Goal: Information Seeking & Learning: Learn about a topic

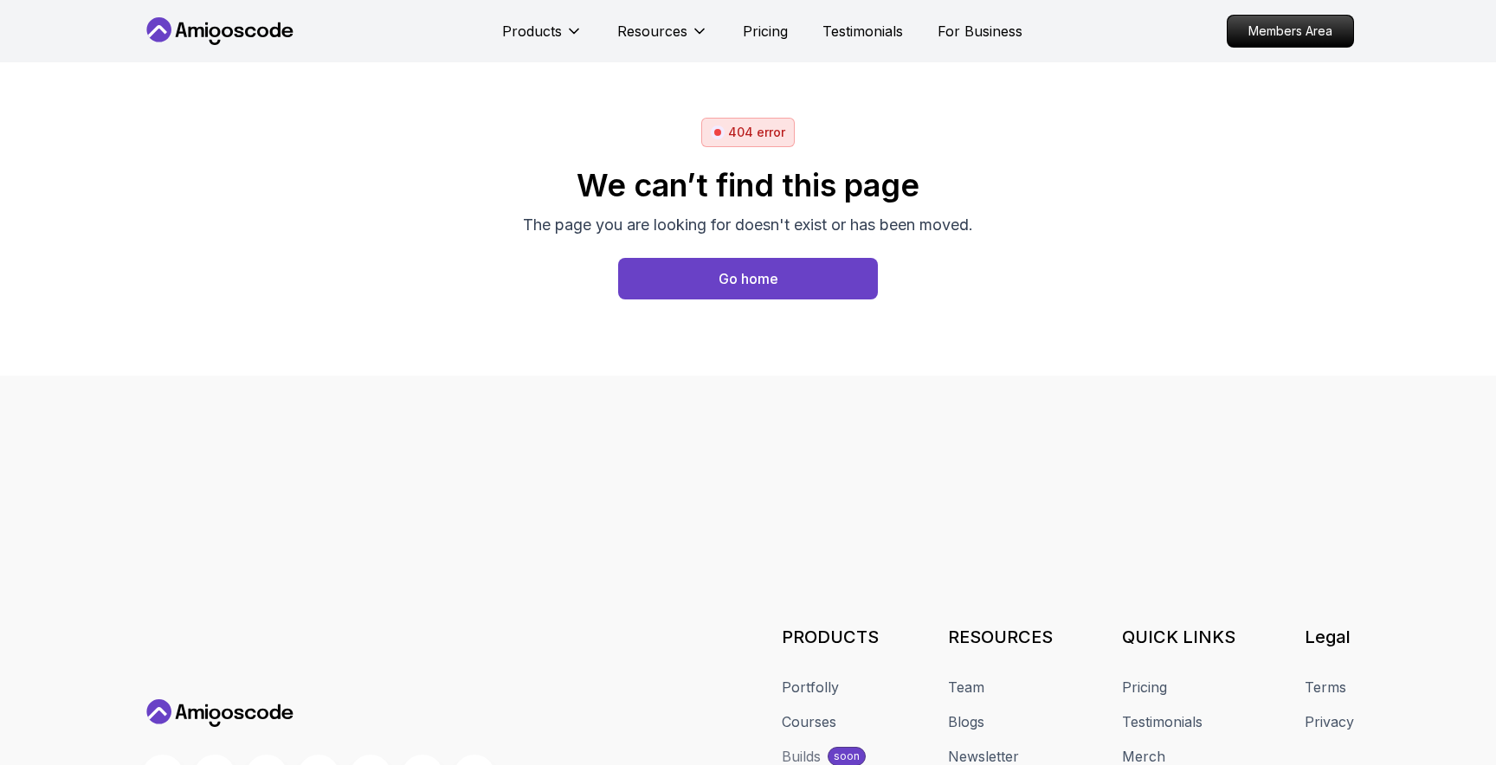
click at [276, 31] on icon at bounding box center [220, 31] width 156 height 28
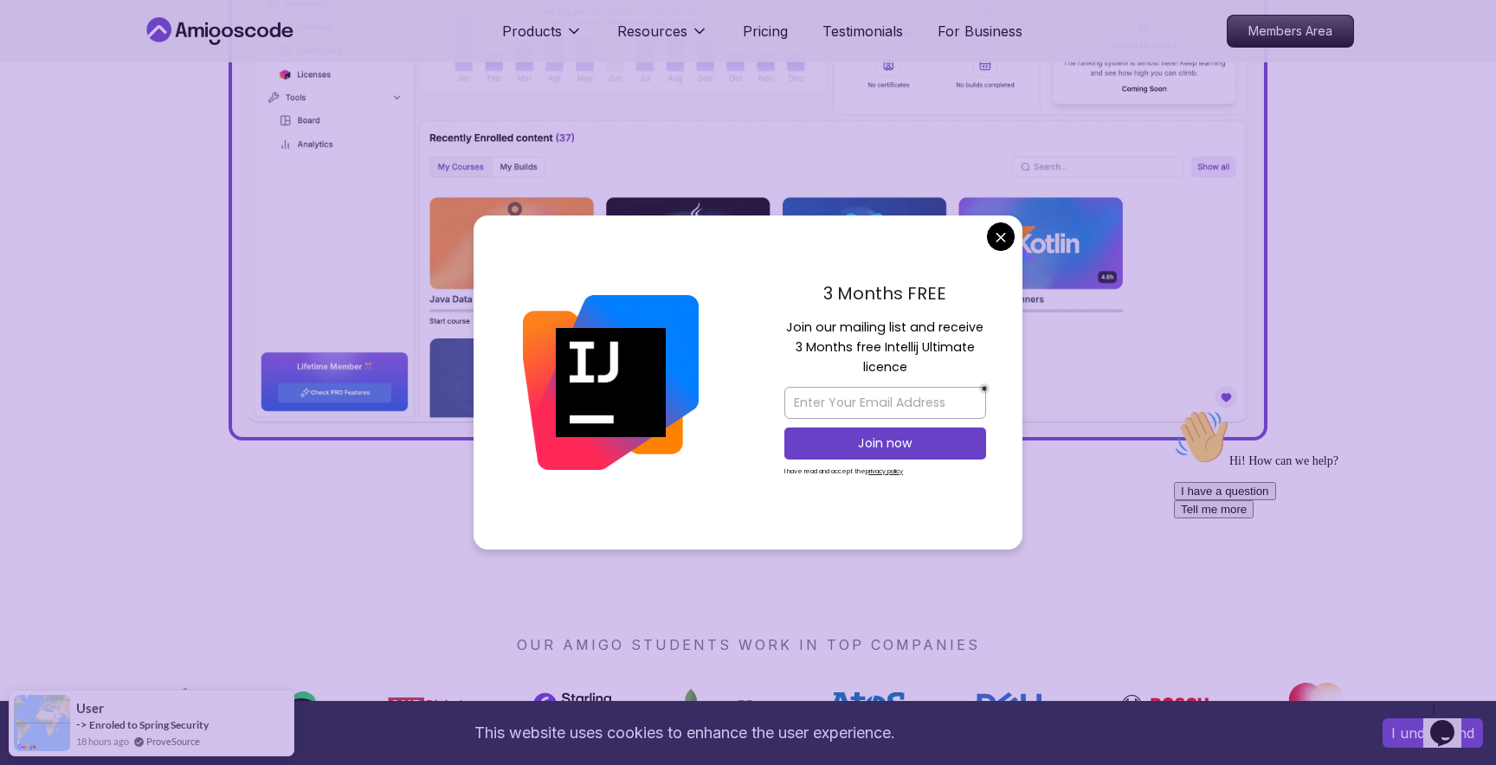
scroll to position [846, 0]
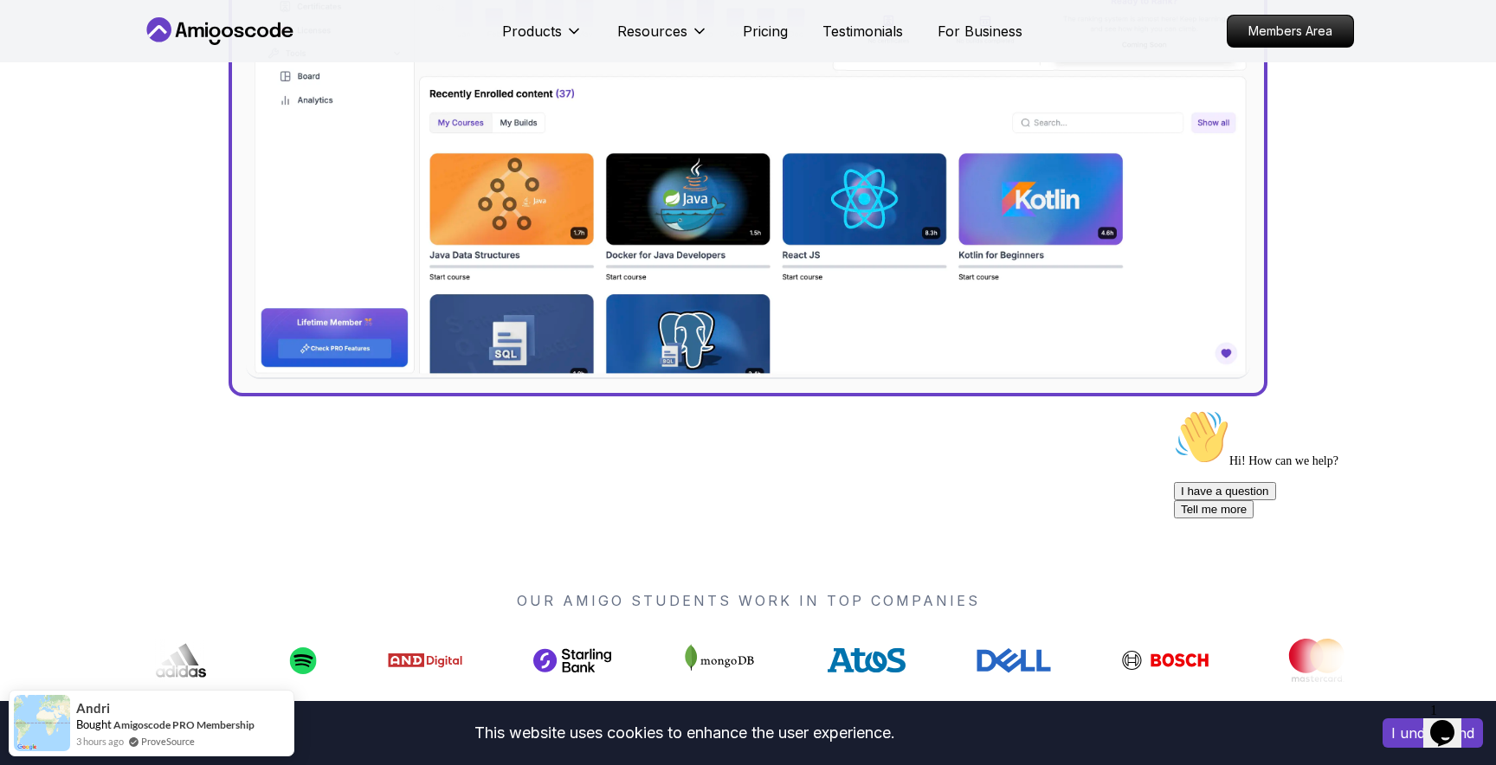
click at [754, 24] on p "Pricing" at bounding box center [765, 31] width 45 height 21
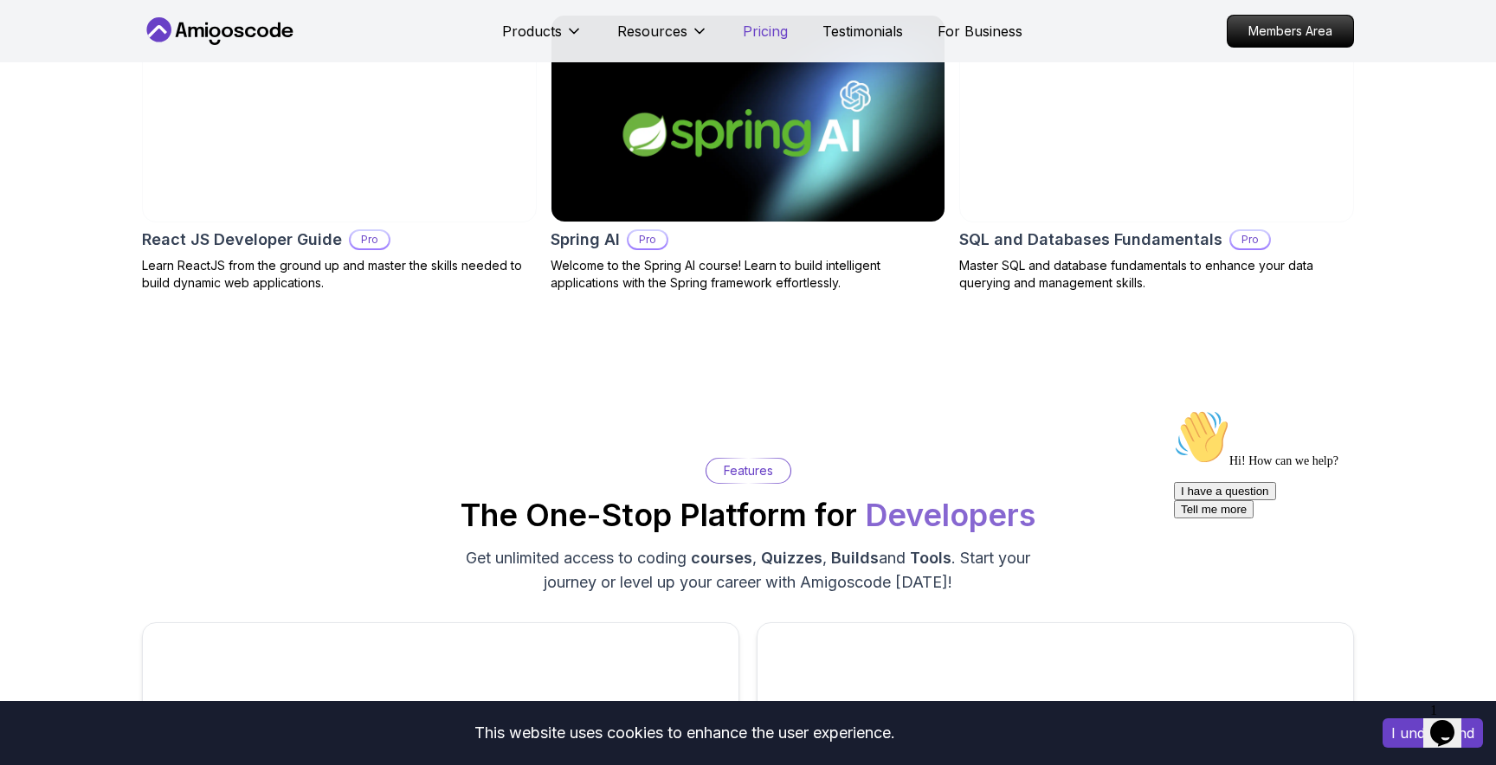
scroll to position [3806, 0]
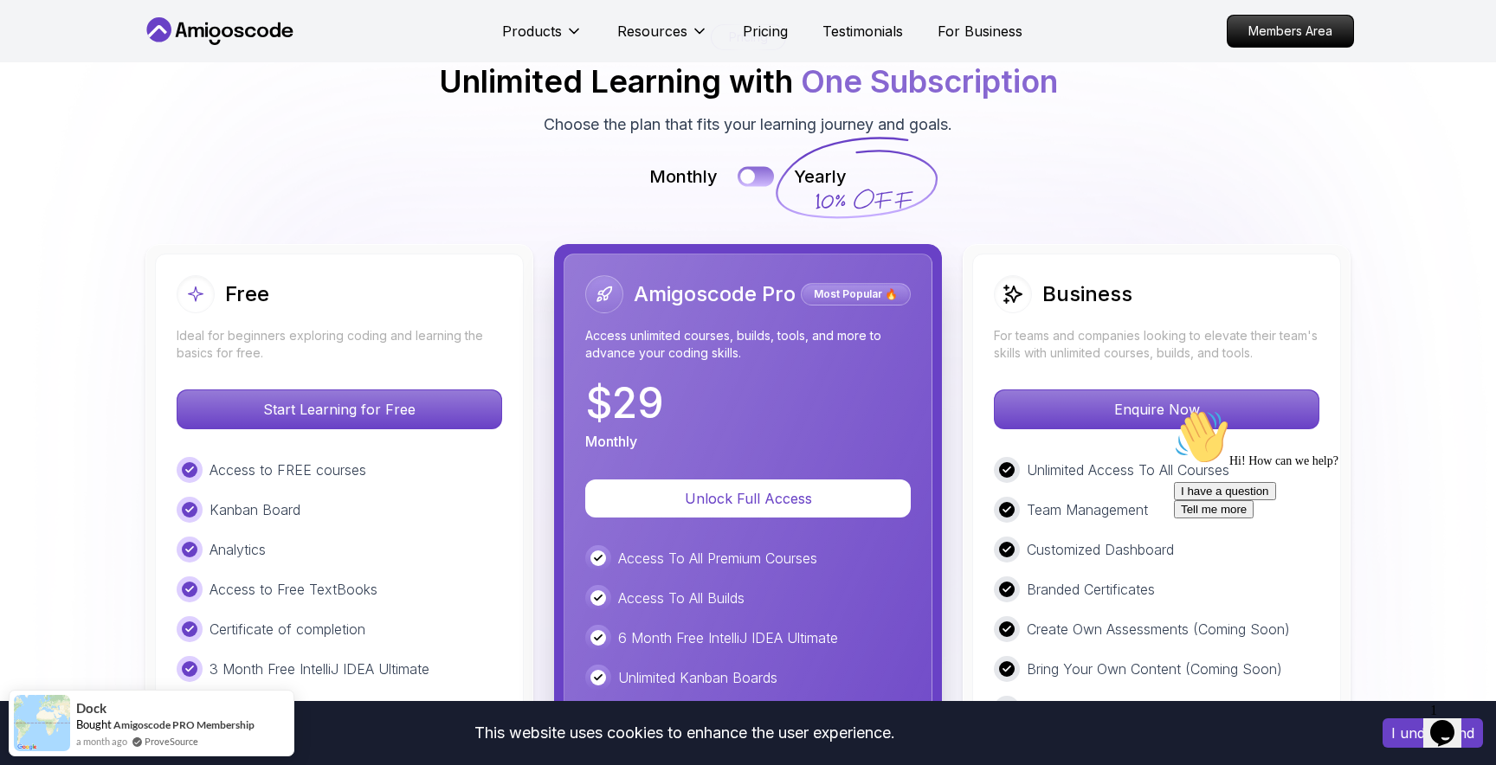
click at [766, 170] on button at bounding box center [755, 176] width 36 height 20
click at [747, 174] on button at bounding box center [755, 176] width 36 height 20
click at [770, 168] on div "Monthly Yearly" at bounding box center [748, 176] width 1212 height 24
click at [762, 172] on button at bounding box center [755, 176] width 36 height 20
click at [742, 176] on button at bounding box center [755, 176] width 36 height 20
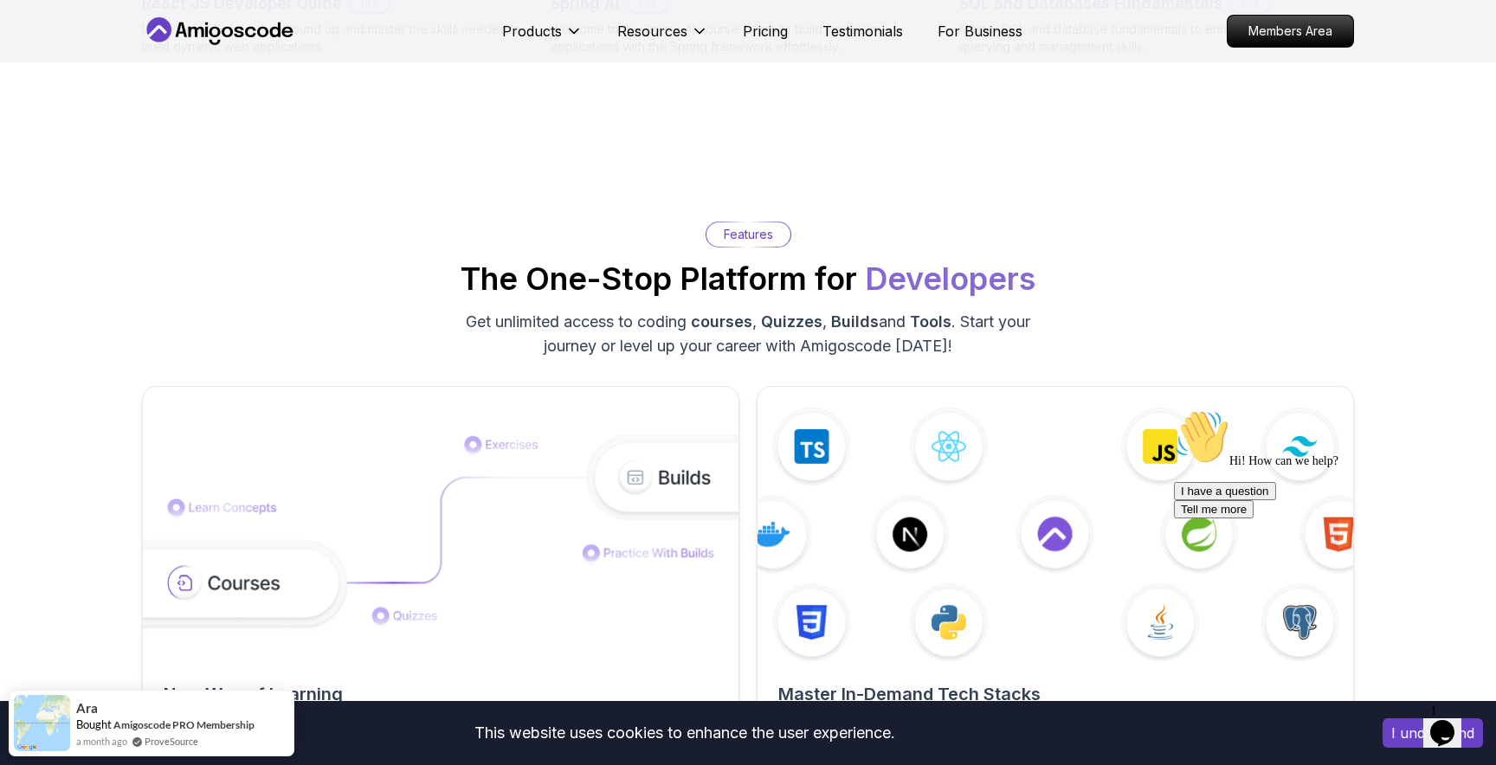
scroll to position [2129, 0]
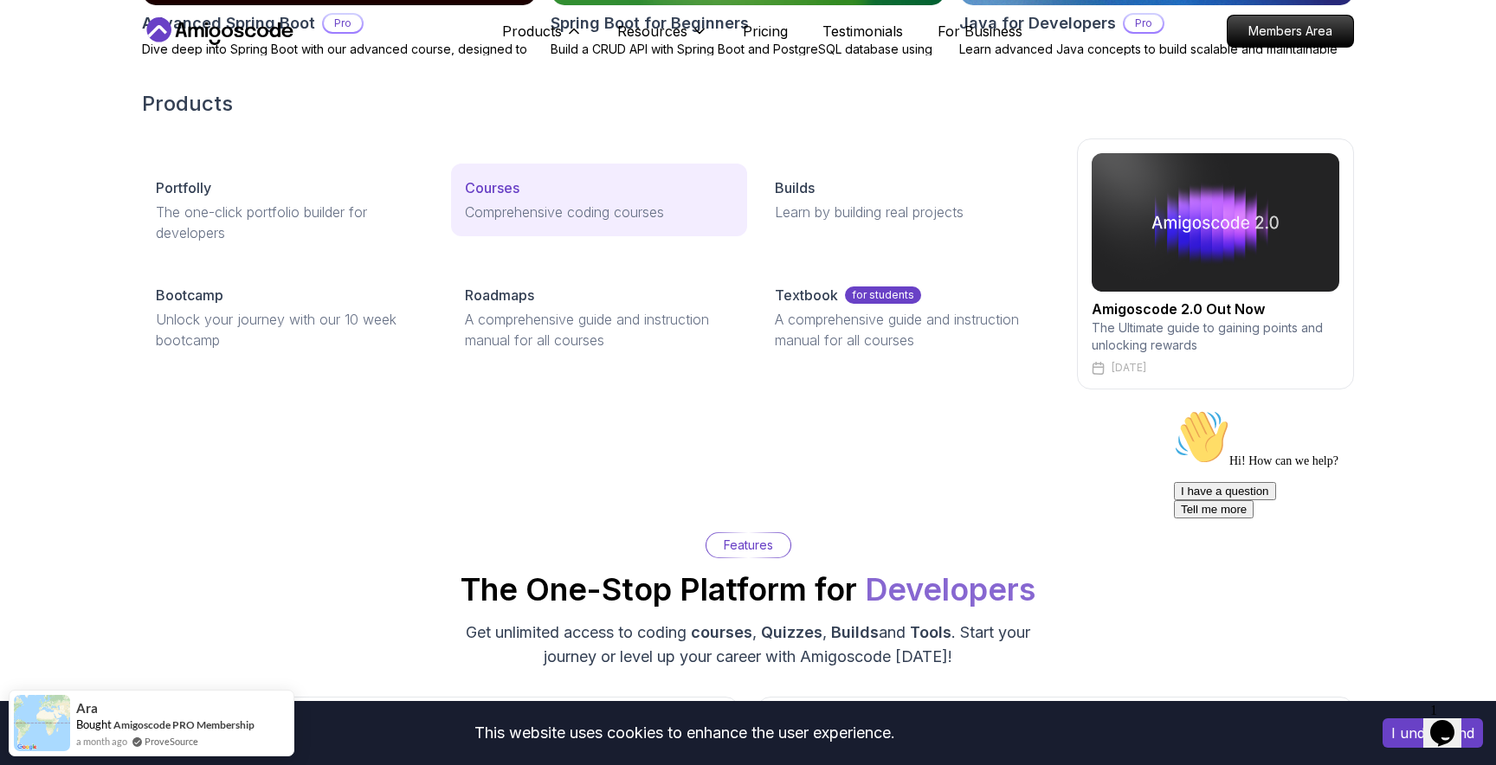
click at [521, 190] on div "Courses" at bounding box center [598, 187] width 267 height 21
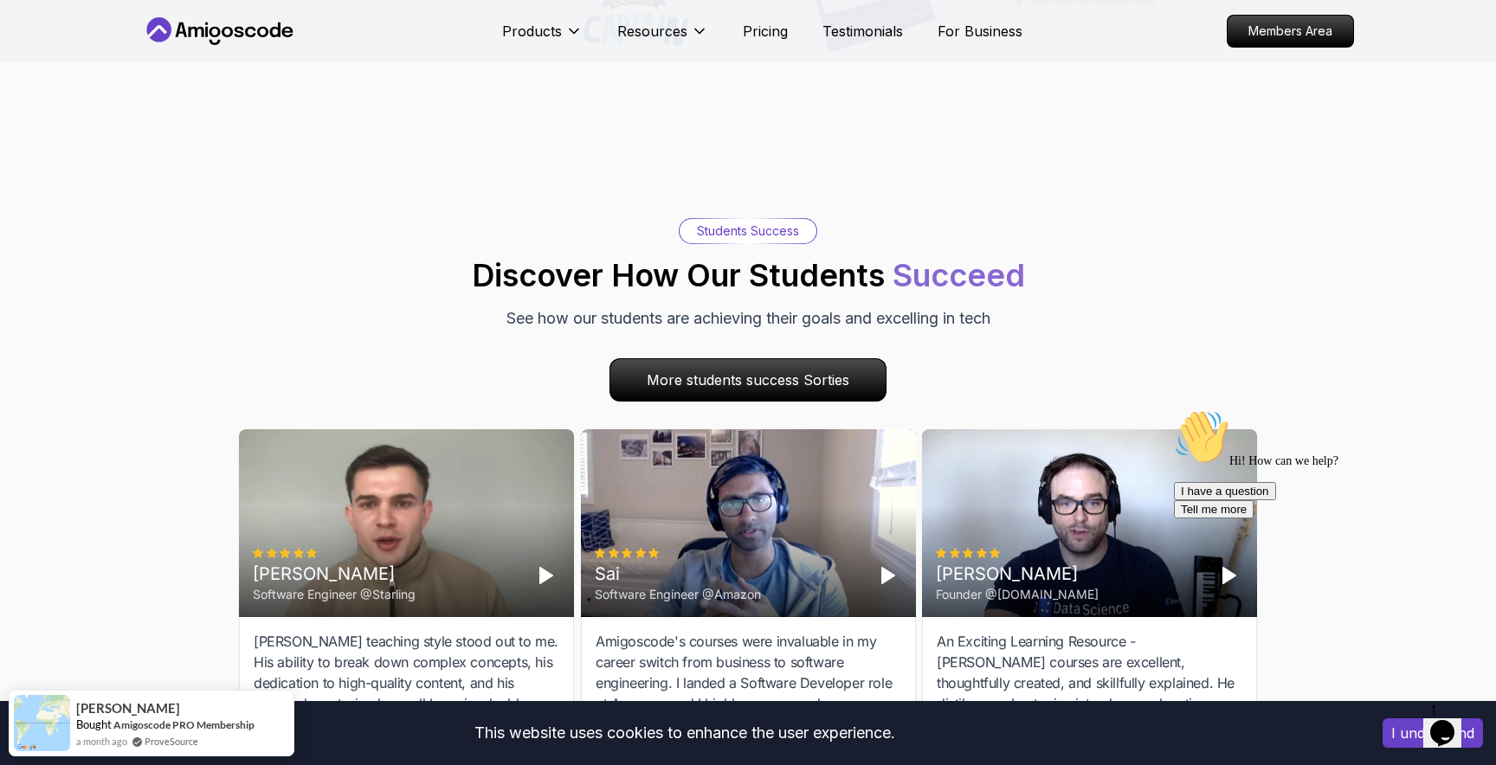
scroll to position [5459, 0]
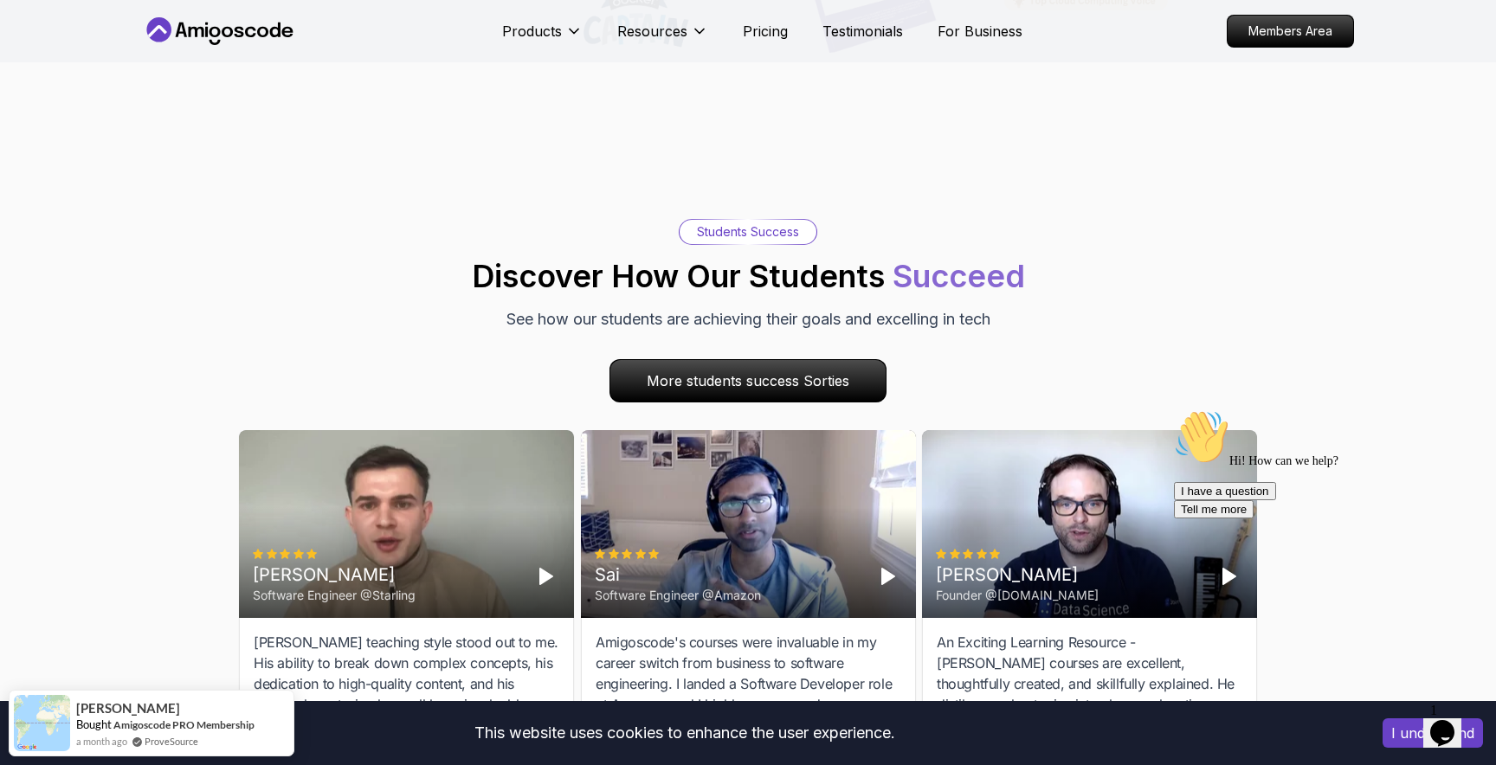
click at [913, 307] on p "See how our students are achieving their goals and excelling in tech" at bounding box center [748, 319] width 484 height 24
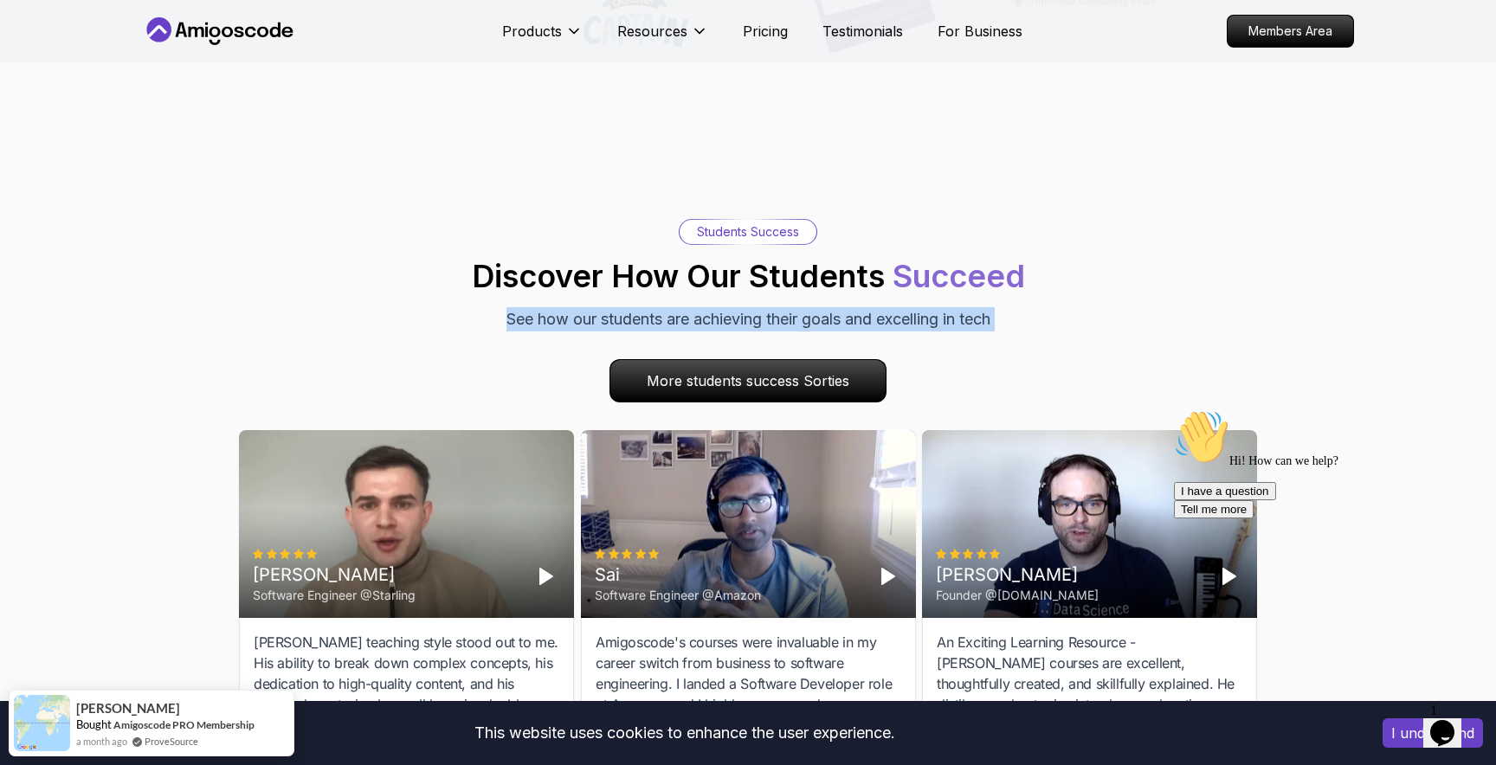
click at [913, 307] on p "See how our students are achieving their goals and excelling in tech" at bounding box center [748, 319] width 484 height 24
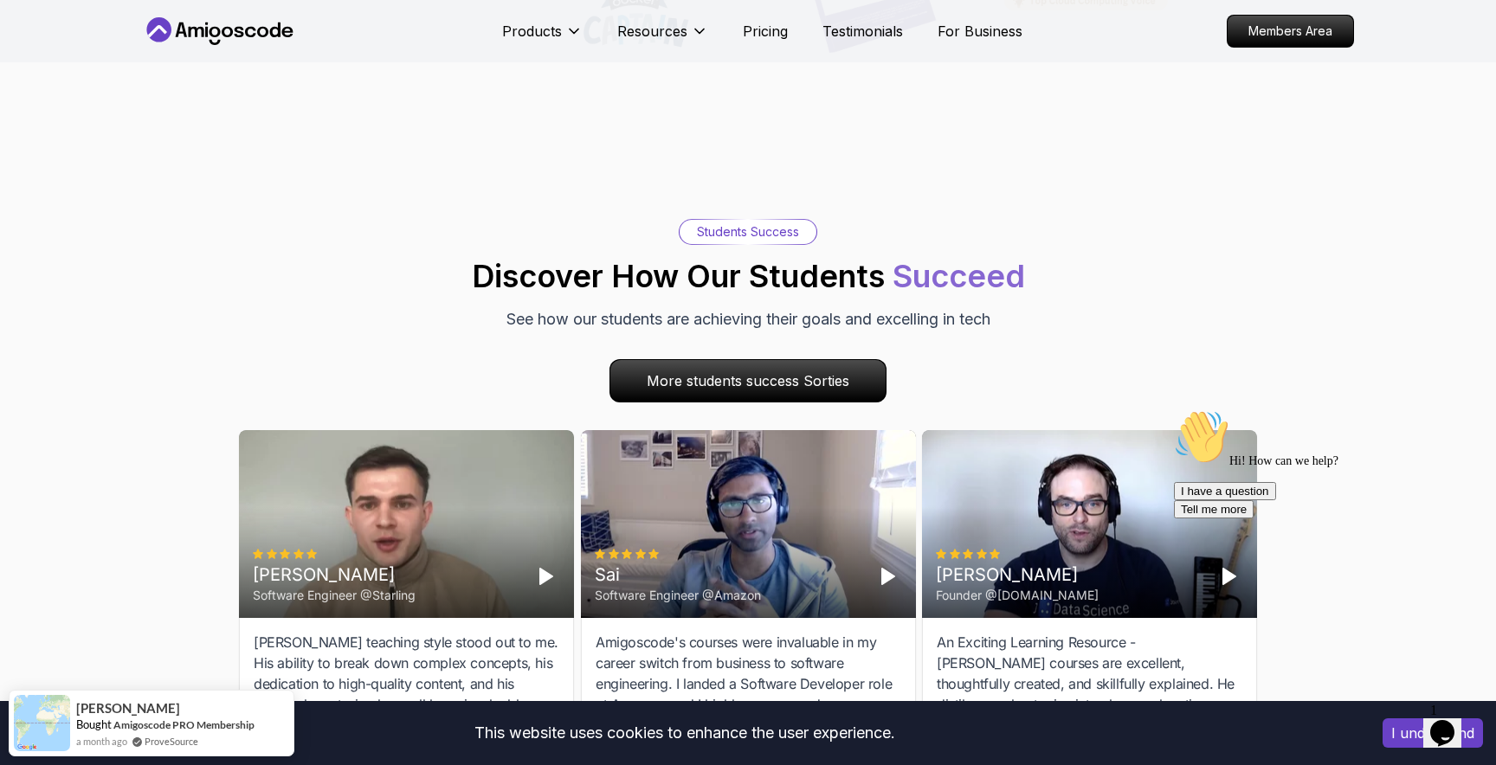
click at [913, 307] on p "See how our students are achieving their goals and excelling in tech" at bounding box center [748, 319] width 484 height 24
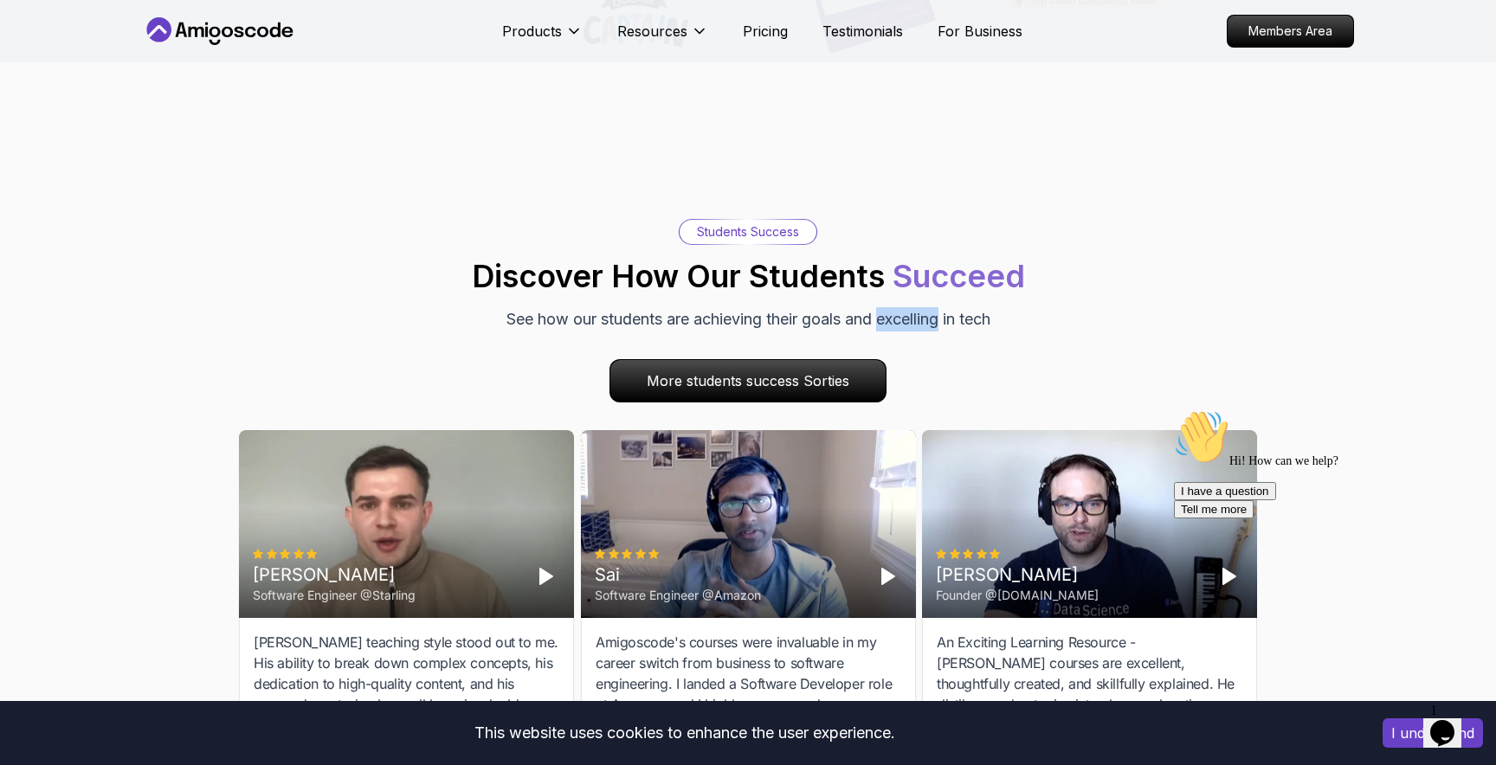
click at [913, 307] on p "See how our students are achieving their goals and excelling in tech" at bounding box center [748, 319] width 484 height 24
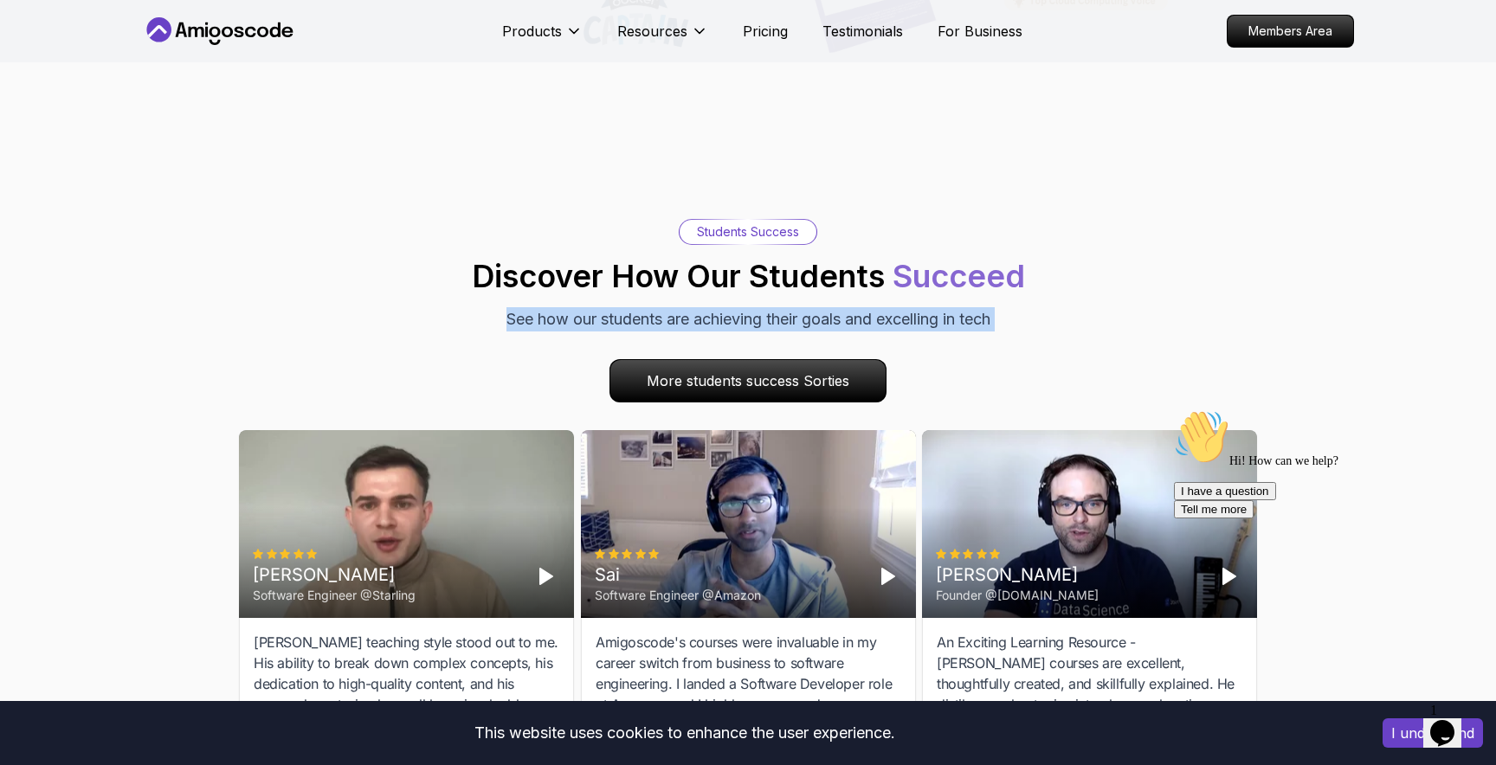
click at [913, 307] on p "See how our students are achieving their goals and excelling in tech" at bounding box center [748, 319] width 484 height 24
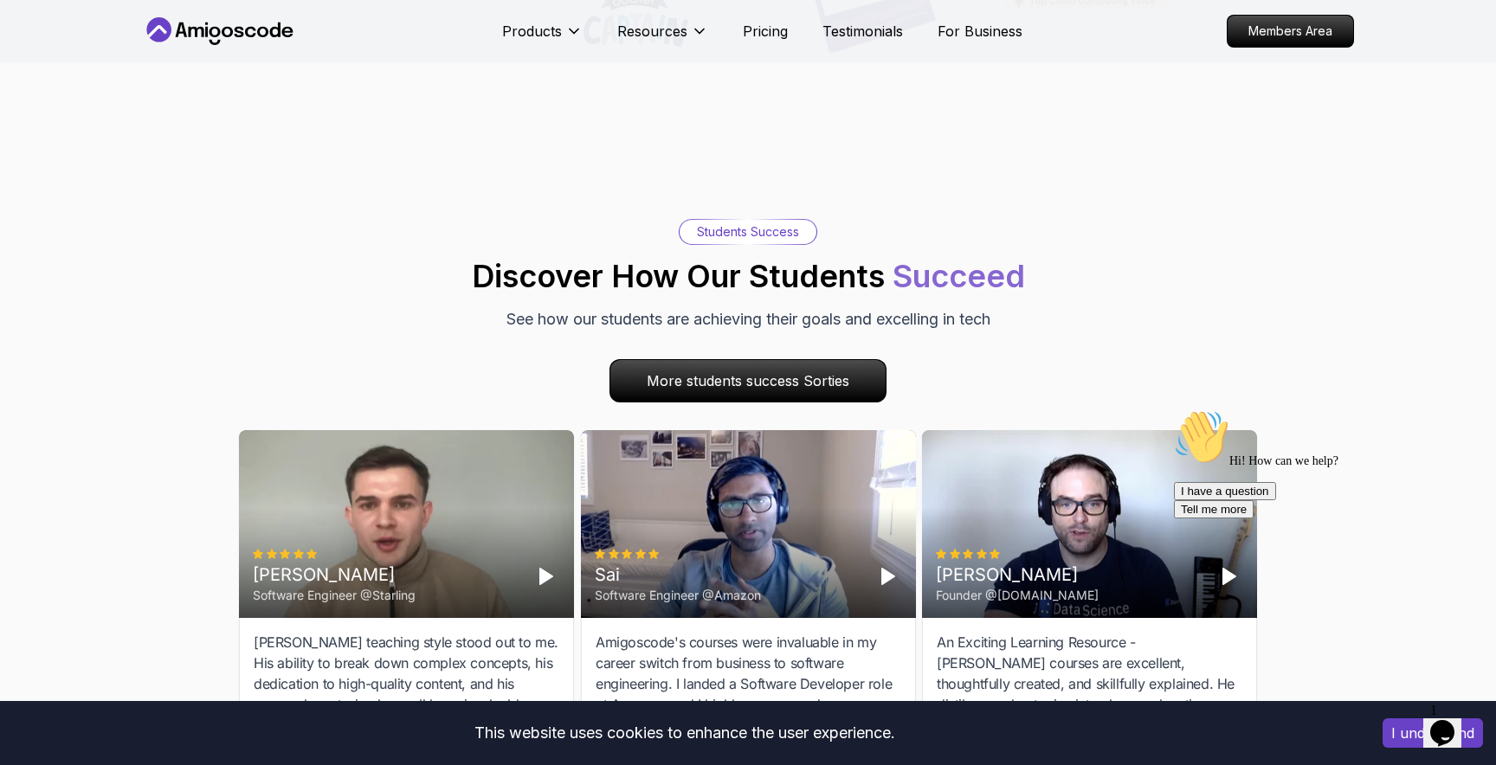
click at [915, 263] on span "Succeed" at bounding box center [958, 276] width 132 height 38
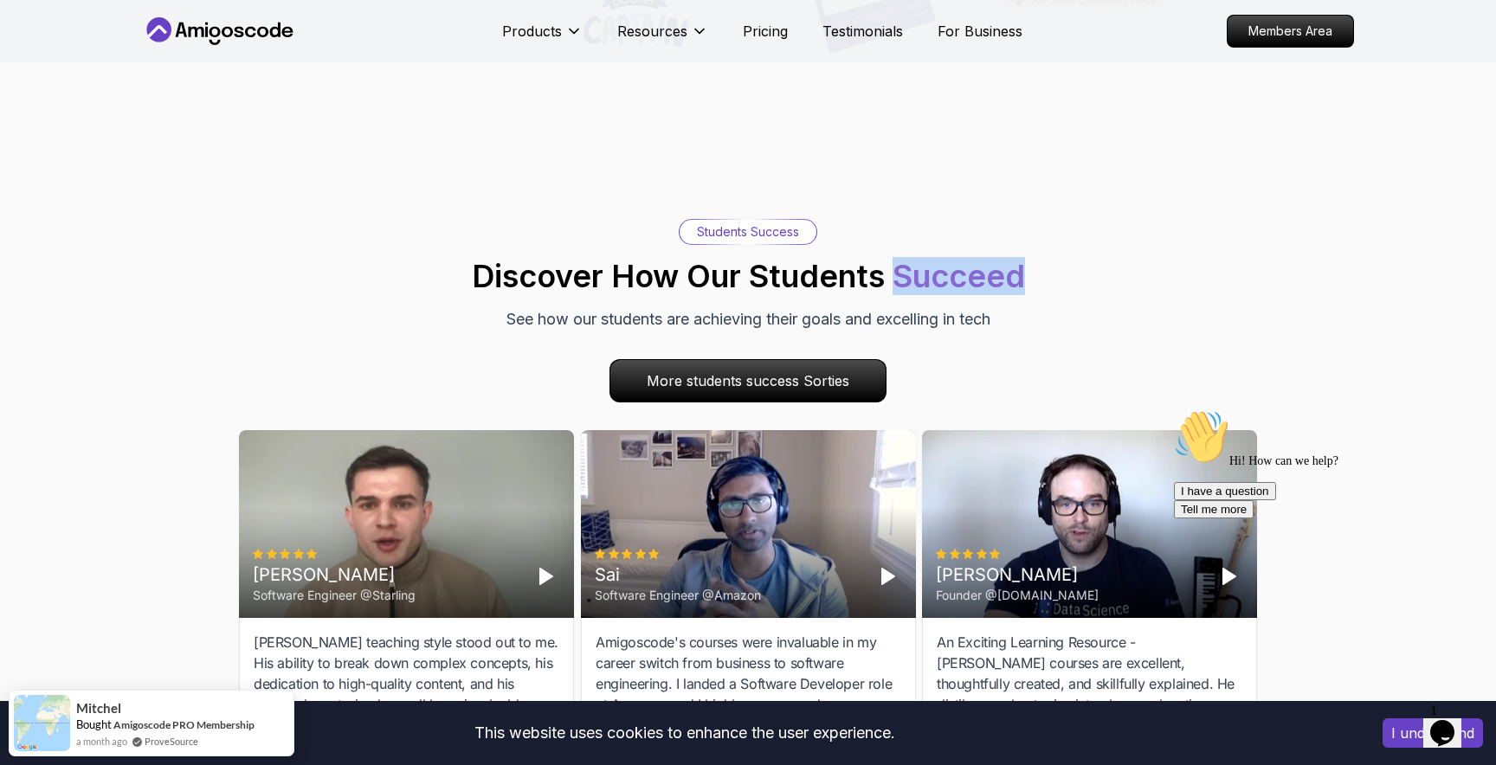
click at [915, 263] on span "Succeed" at bounding box center [958, 276] width 132 height 38
click at [859, 261] on h2 "Discover How Our Students Succeed" at bounding box center [748, 276] width 553 height 35
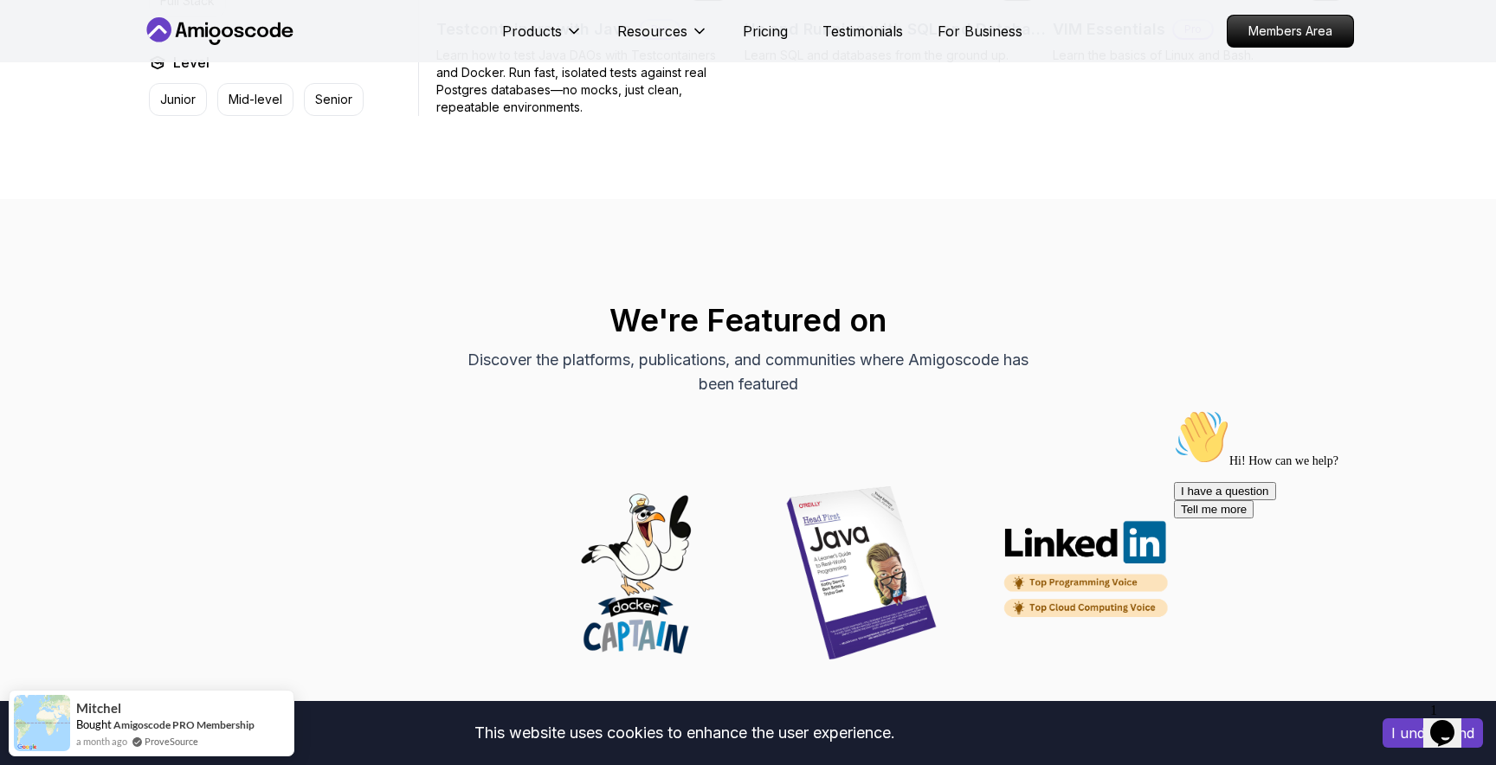
scroll to position [4850, 0]
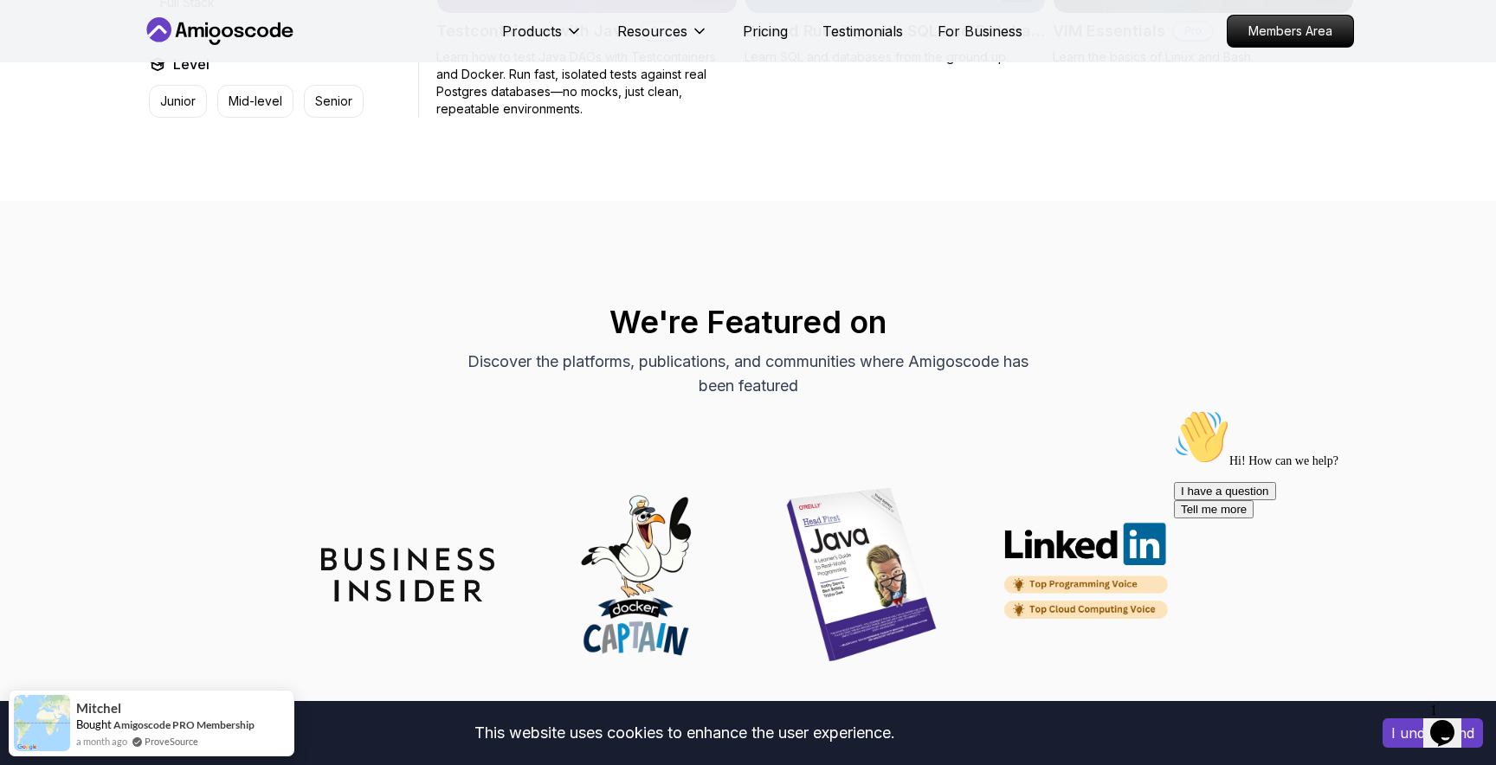
click at [802, 305] on h2 "We're Featured on" at bounding box center [748, 322] width 1212 height 35
click at [858, 305] on h2 "We're Featured on" at bounding box center [748, 322] width 1212 height 35
click at [816, 305] on h2 "We're Featured on" at bounding box center [748, 322] width 1212 height 35
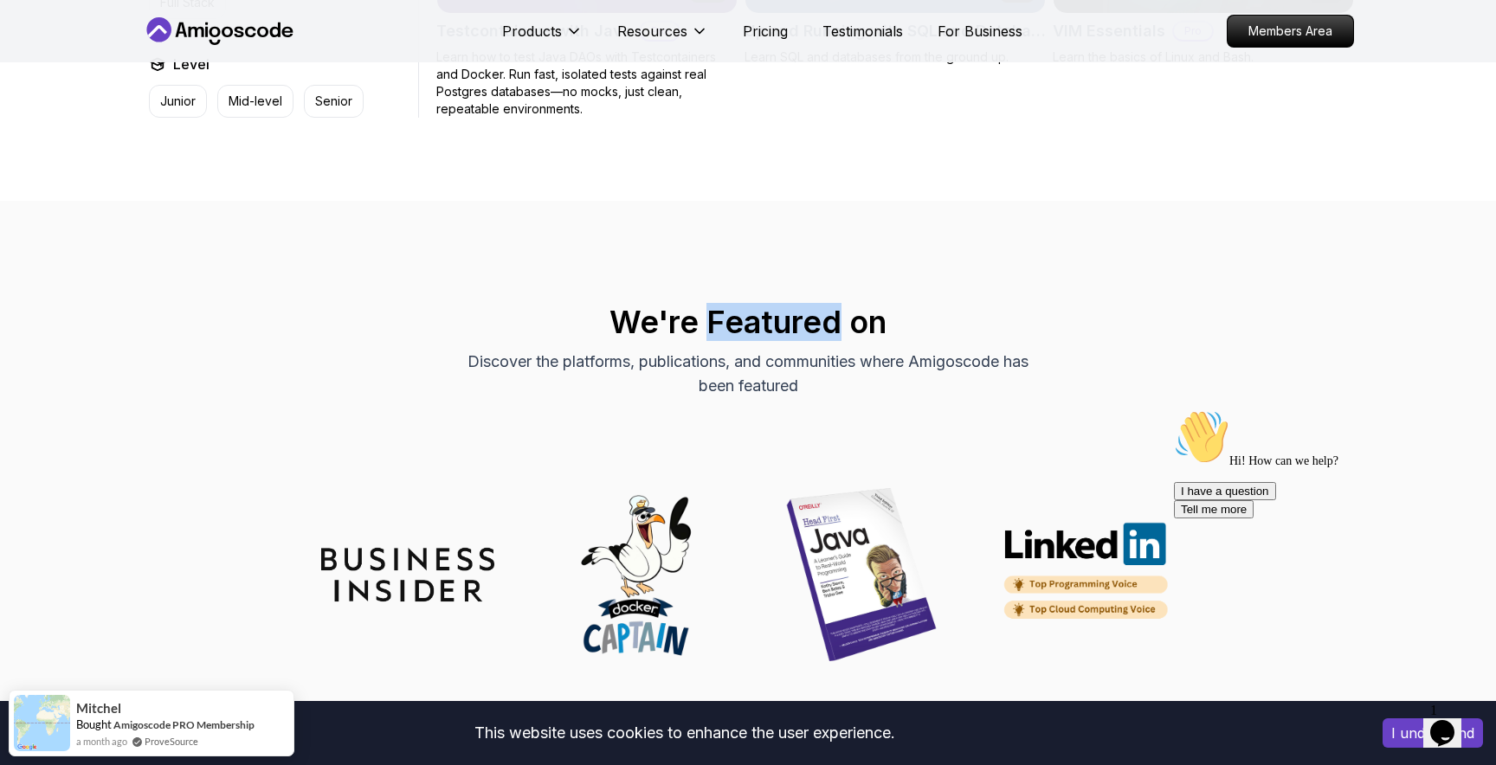
click at [816, 305] on h2 "We're Featured on" at bounding box center [748, 322] width 1212 height 35
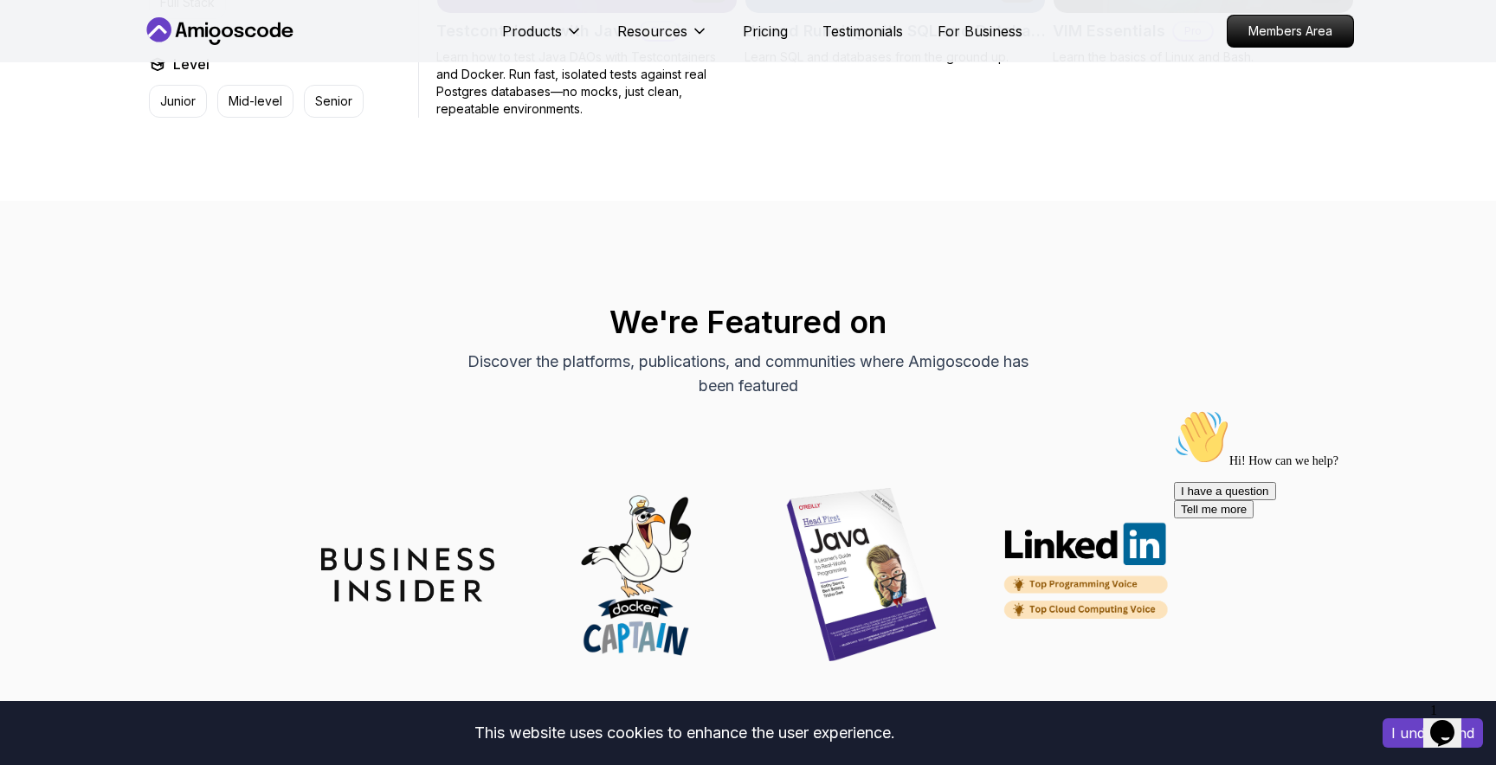
click at [673, 305] on h2 "We're Featured on" at bounding box center [748, 322] width 1212 height 35
click at [672, 305] on h2 "We're Featured on" at bounding box center [748, 322] width 1212 height 35
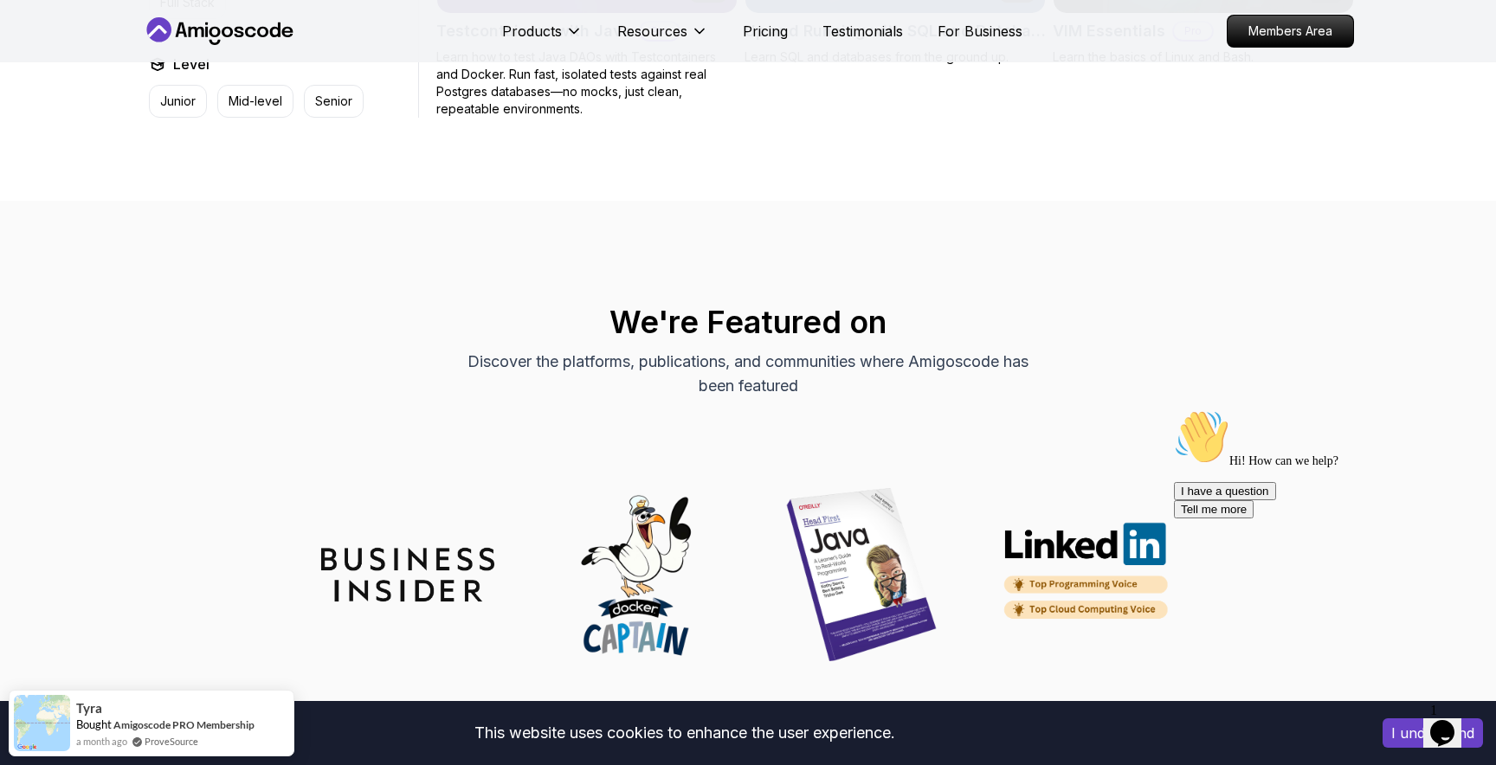
click at [671, 312] on h2 "We're Featured on" at bounding box center [748, 322] width 1212 height 35
click at [694, 306] on h2 "We're Featured on" at bounding box center [748, 322] width 1212 height 35
drag, startPoint x: 697, startPoint y: 307, endPoint x: 671, endPoint y: 306, distance: 26.0
click at [671, 306] on h2 "We're Featured on" at bounding box center [748, 322] width 1212 height 35
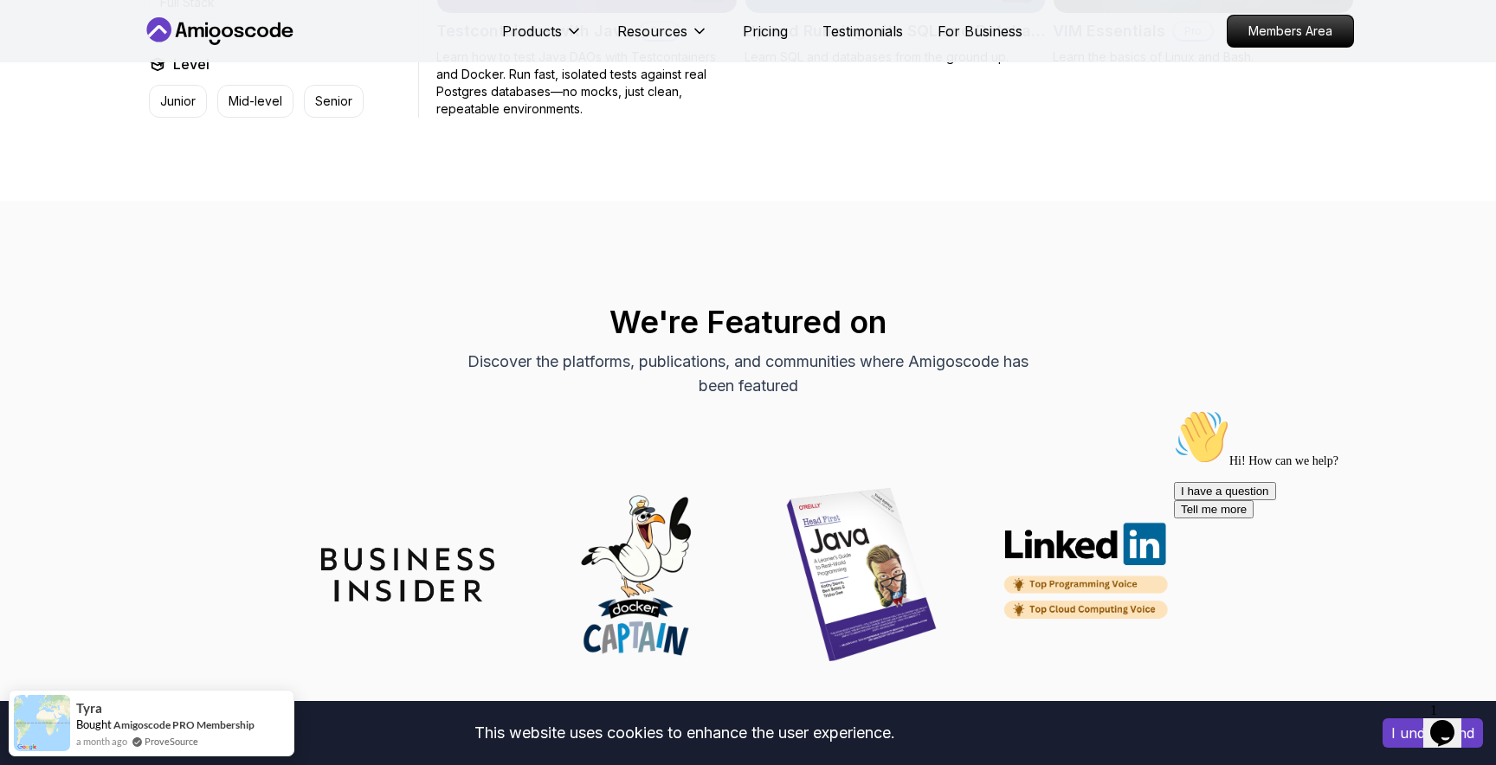
click at [705, 306] on h2 "We're Featured on" at bounding box center [748, 322] width 1212 height 35
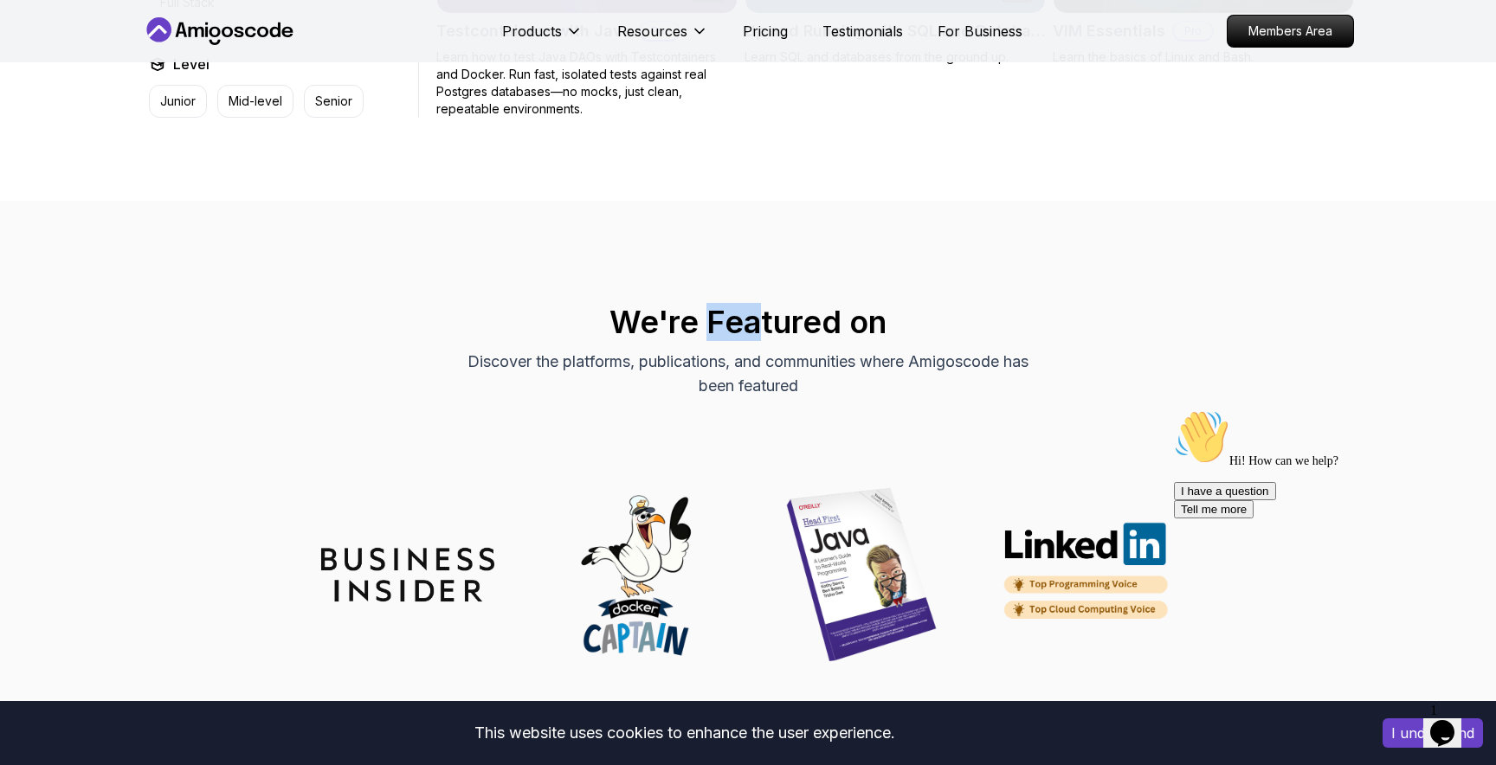
drag, startPoint x: 705, startPoint y: 306, endPoint x: 754, endPoint y: 302, distance: 48.6
click at [754, 305] on h2 "We're Featured on" at bounding box center [748, 322] width 1212 height 35
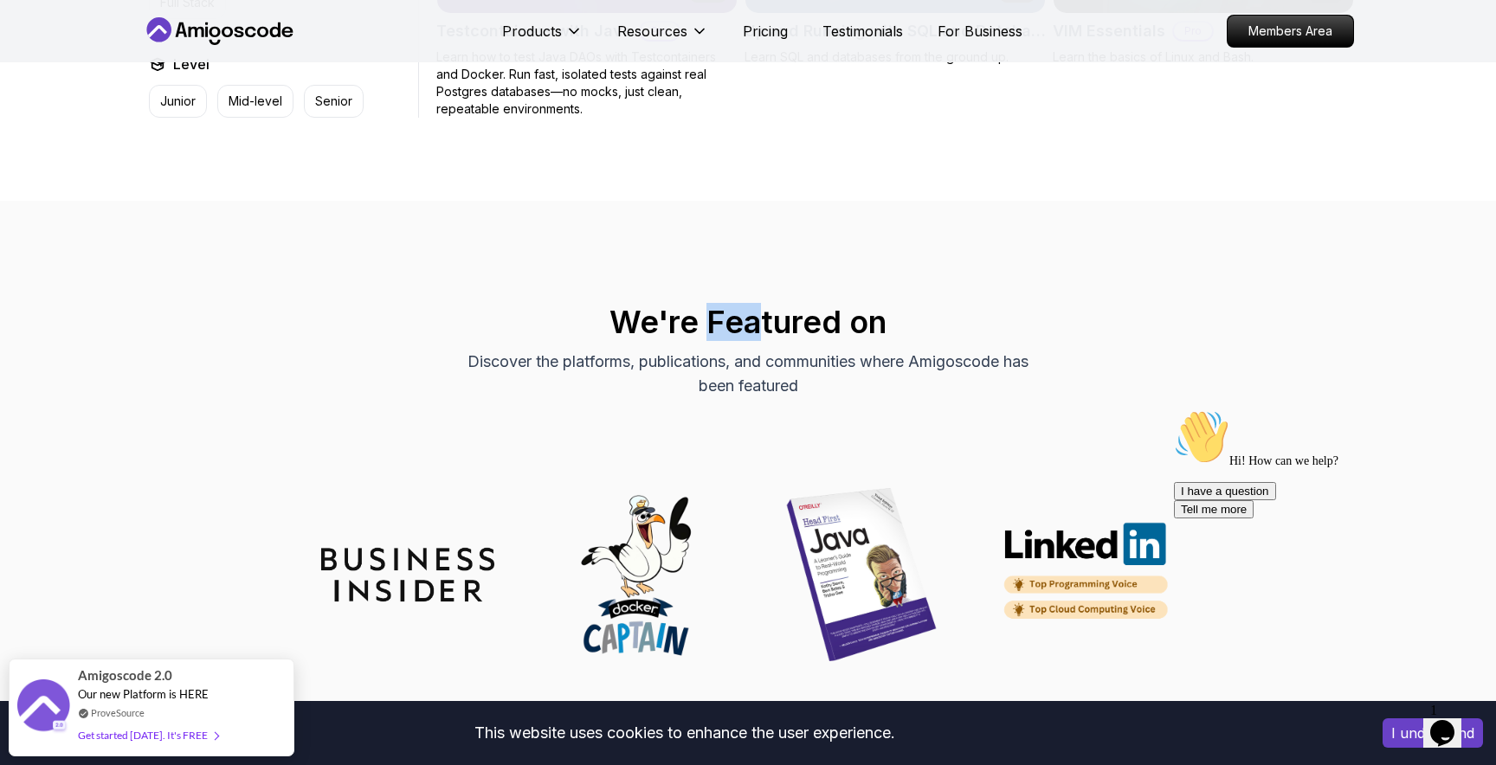
click at [758, 309] on h2 "We're Featured on" at bounding box center [748, 322] width 1212 height 35
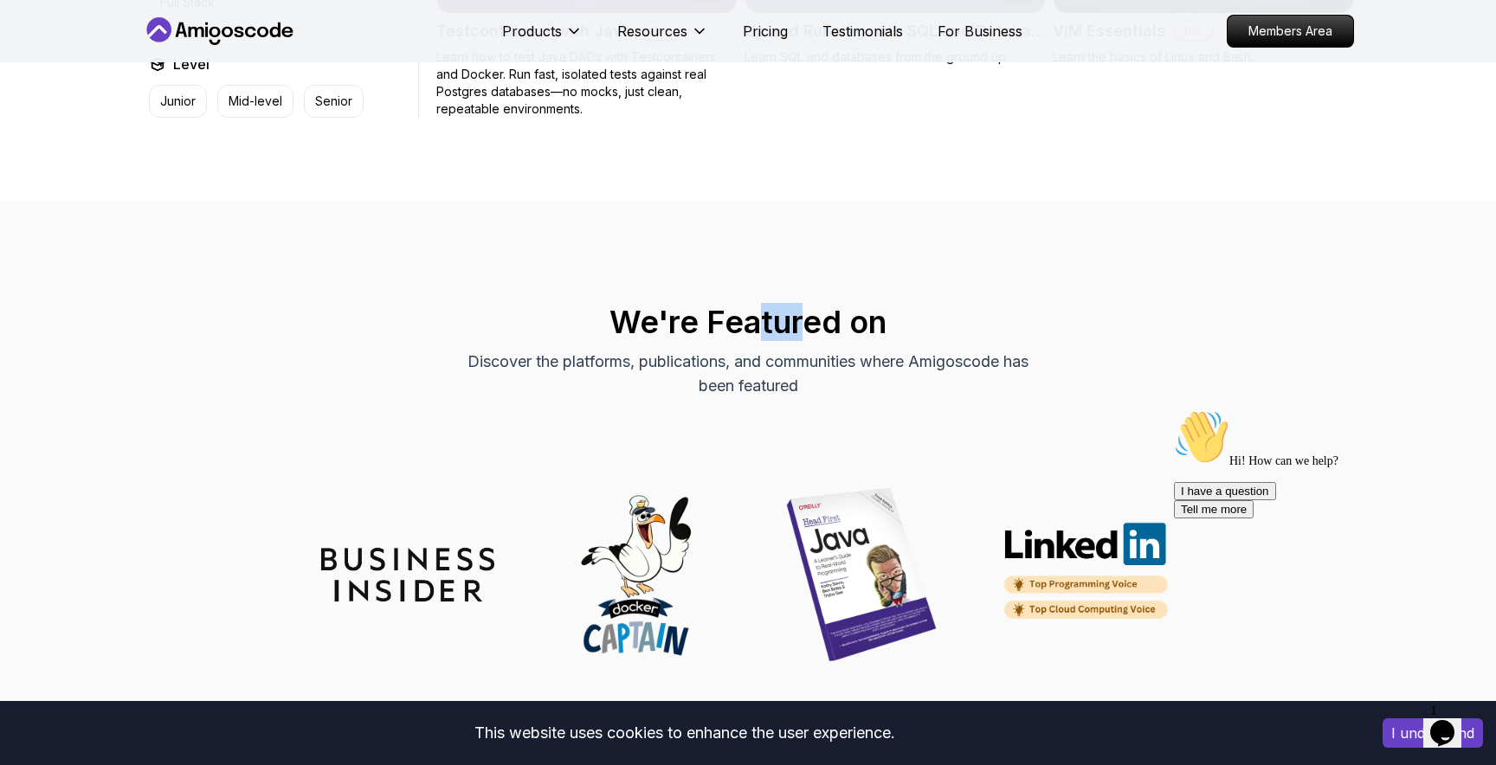
drag, startPoint x: 761, startPoint y: 309, endPoint x: 800, endPoint y: 312, distance: 39.0
click at [800, 312] on h2 "We're Featured on" at bounding box center [748, 322] width 1212 height 35
drag, startPoint x: 842, startPoint y: 309, endPoint x: 807, endPoint y: 318, distance: 36.5
click at [807, 318] on h2 "We're Featured on" at bounding box center [748, 322] width 1212 height 35
click at [807, 317] on h2 "We're Featured on" at bounding box center [748, 322] width 1212 height 35
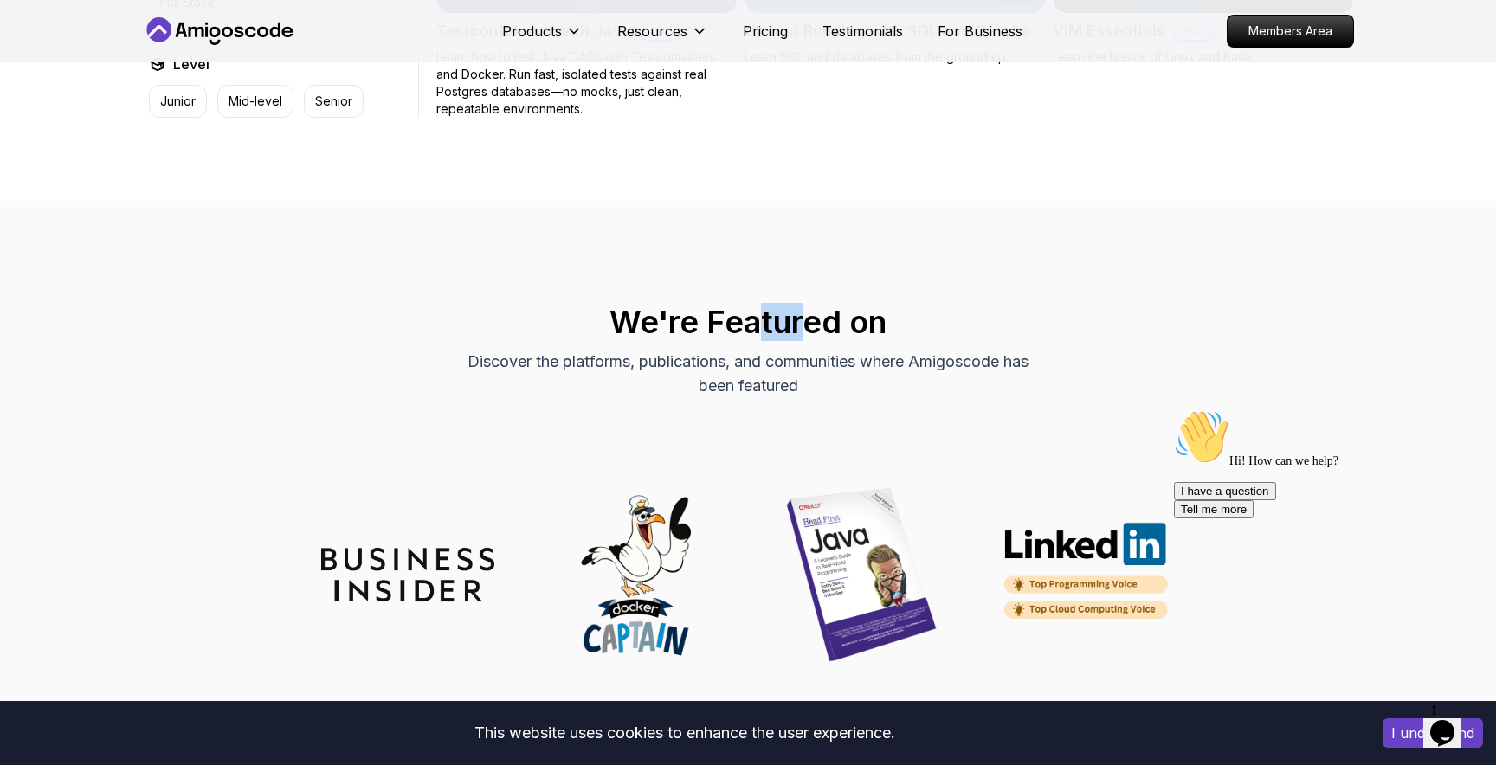
drag, startPoint x: 806, startPoint y: 301, endPoint x: 762, endPoint y: 304, distance: 44.2
click at [762, 305] on h2 "We're Featured on" at bounding box center [748, 322] width 1212 height 35
drag, startPoint x: 759, startPoint y: 305, endPoint x: 708, endPoint y: 309, distance: 51.2
click at [708, 309] on h2 "We're Featured on" at bounding box center [748, 322] width 1212 height 35
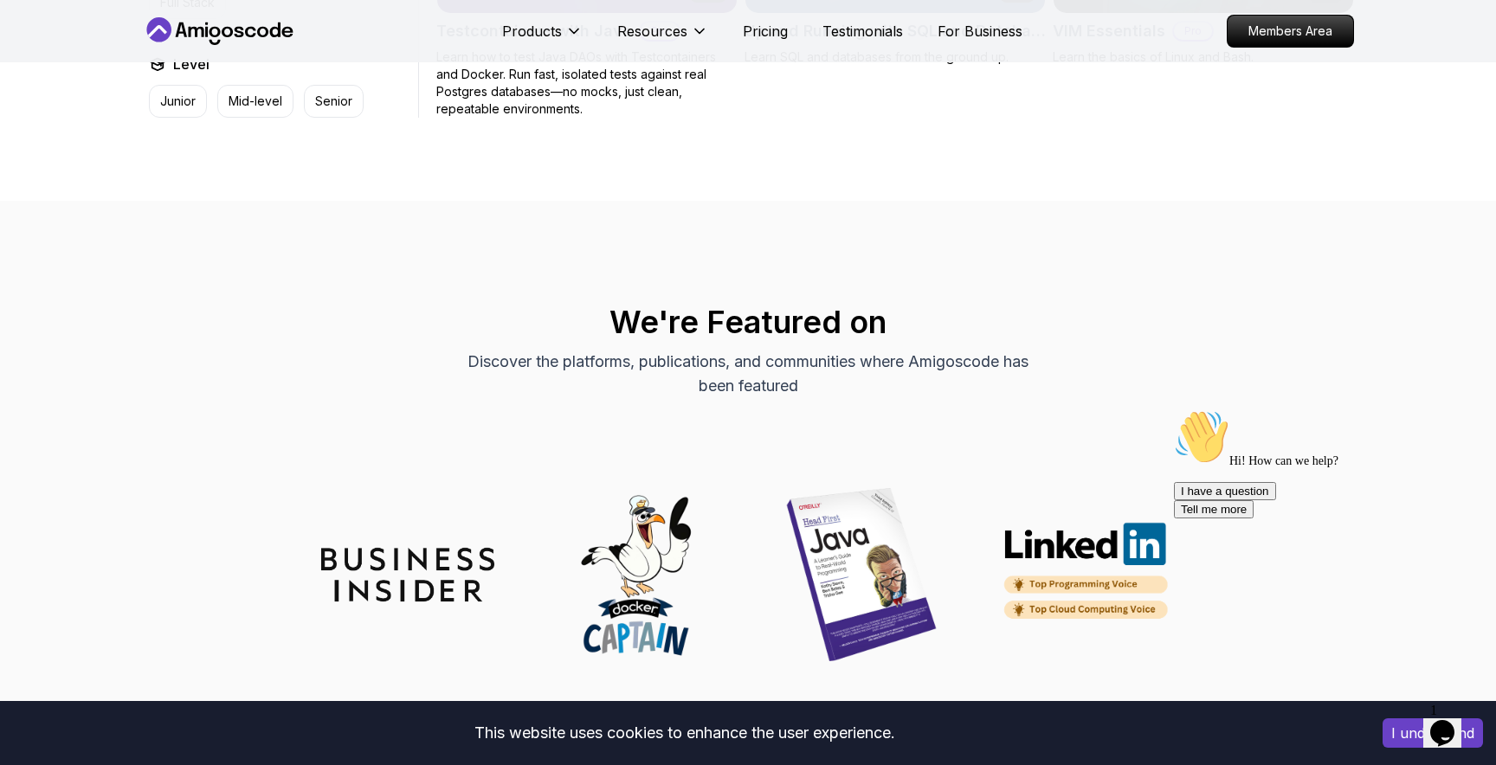
click at [698, 309] on h2 "We're Featured on" at bounding box center [748, 322] width 1212 height 35
drag, startPoint x: 698, startPoint y: 309, endPoint x: 670, endPoint y: 311, distance: 27.7
click at [670, 311] on h2 "We're Featured on" at bounding box center [748, 322] width 1212 height 35
click at [658, 305] on h2 "We're Featured on" at bounding box center [748, 322] width 1212 height 35
drag, startPoint x: 658, startPoint y: 303, endPoint x: 619, endPoint y: 306, distance: 39.0
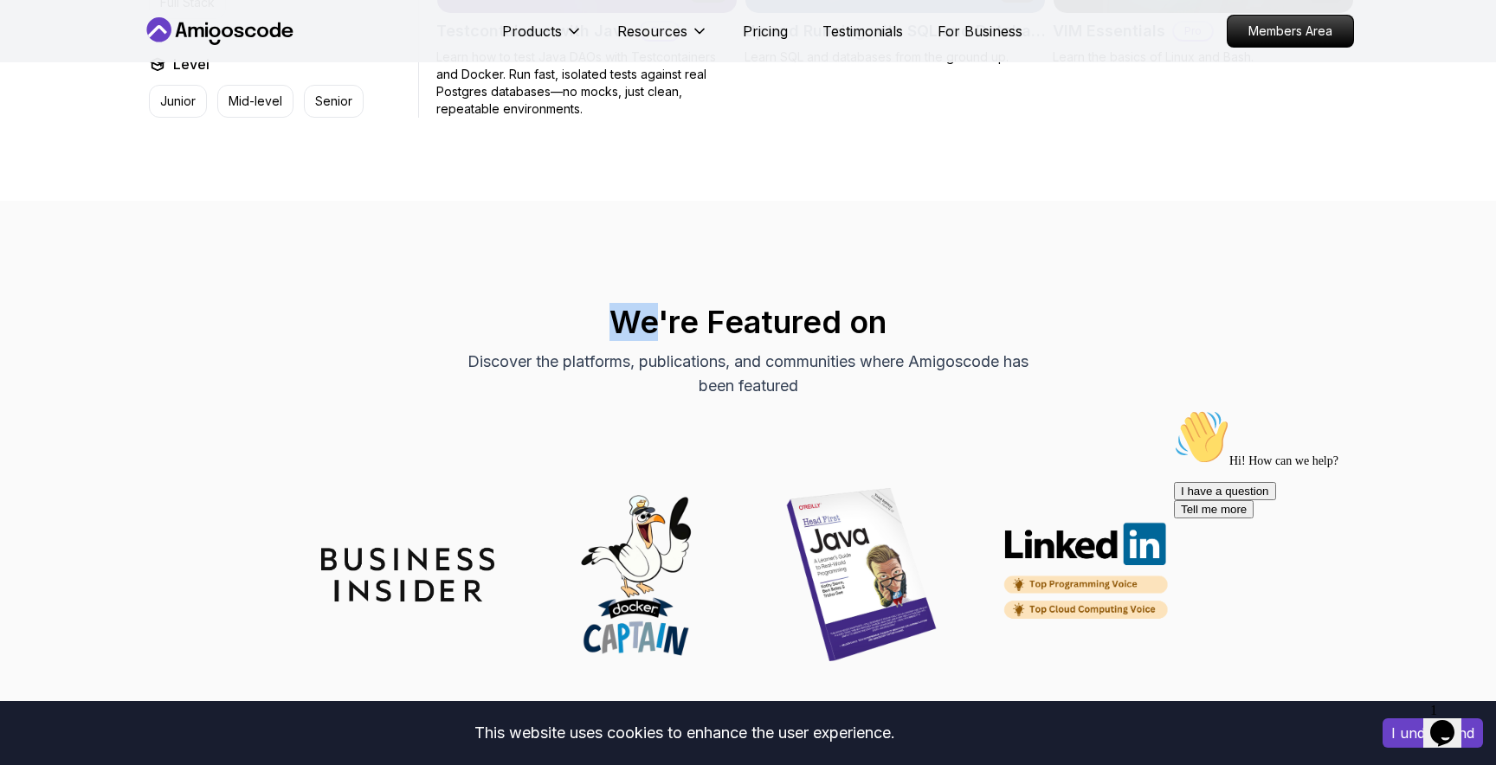
click at [619, 306] on h2 "We're Featured on" at bounding box center [748, 322] width 1212 height 35
click at [662, 305] on h2 "We're Featured on" at bounding box center [748, 322] width 1212 height 35
drag, startPoint x: 666, startPoint y: 304, endPoint x: 692, endPoint y: 306, distance: 26.9
click at [692, 306] on h2 "We're Featured on" at bounding box center [748, 322] width 1212 height 35
click at [708, 305] on h2 "We're Featured on" at bounding box center [748, 322] width 1212 height 35
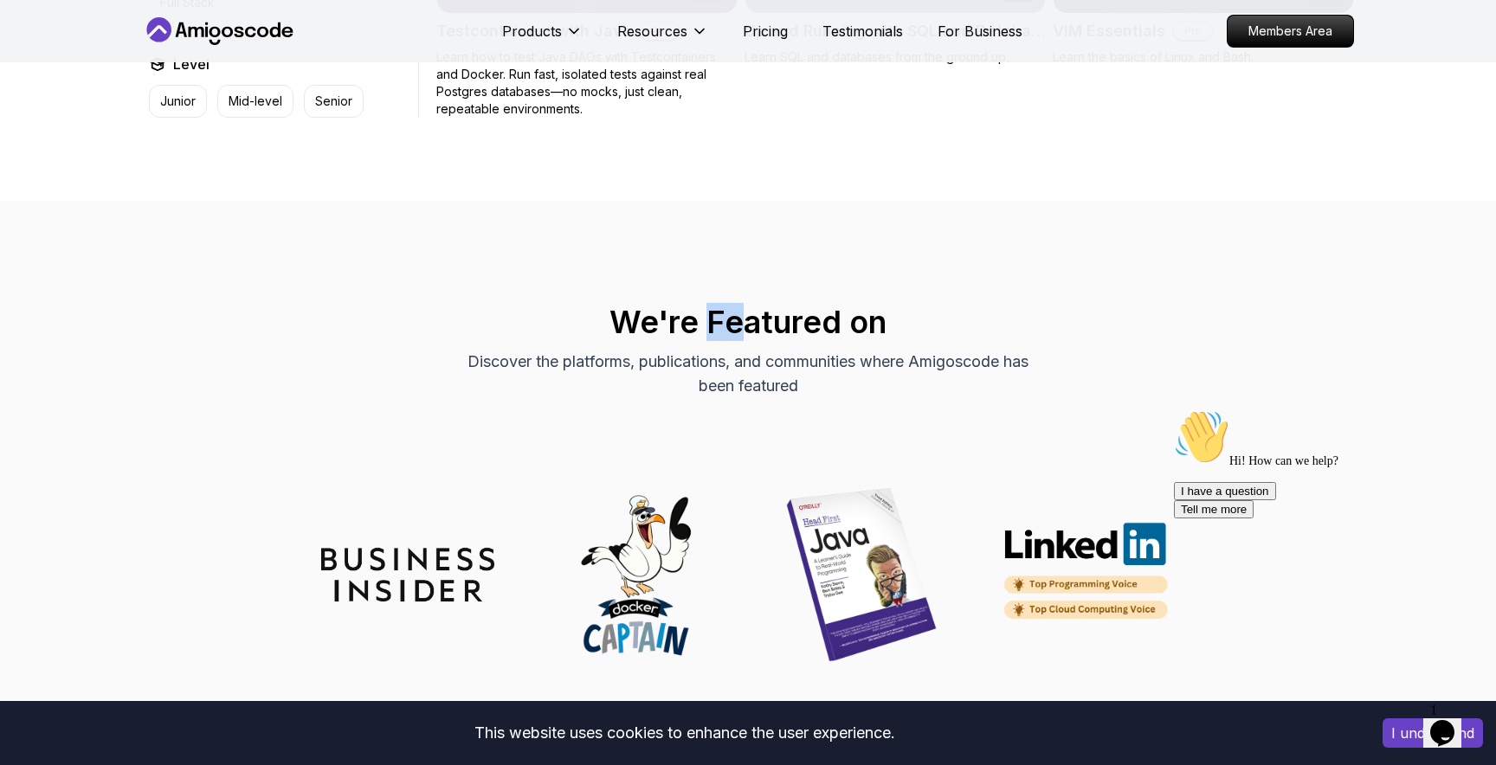
drag, startPoint x: 708, startPoint y: 305, endPoint x: 738, endPoint y: 305, distance: 30.3
click at [738, 305] on h2 "We're Featured on" at bounding box center [748, 322] width 1212 height 35
click at [748, 306] on h2 "We're Featured on" at bounding box center [748, 322] width 1212 height 35
drag, startPoint x: 709, startPoint y: 306, endPoint x: 757, endPoint y: 308, distance: 48.5
click at [757, 308] on h2 "We're Featured on" at bounding box center [748, 322] width 1212 height 35
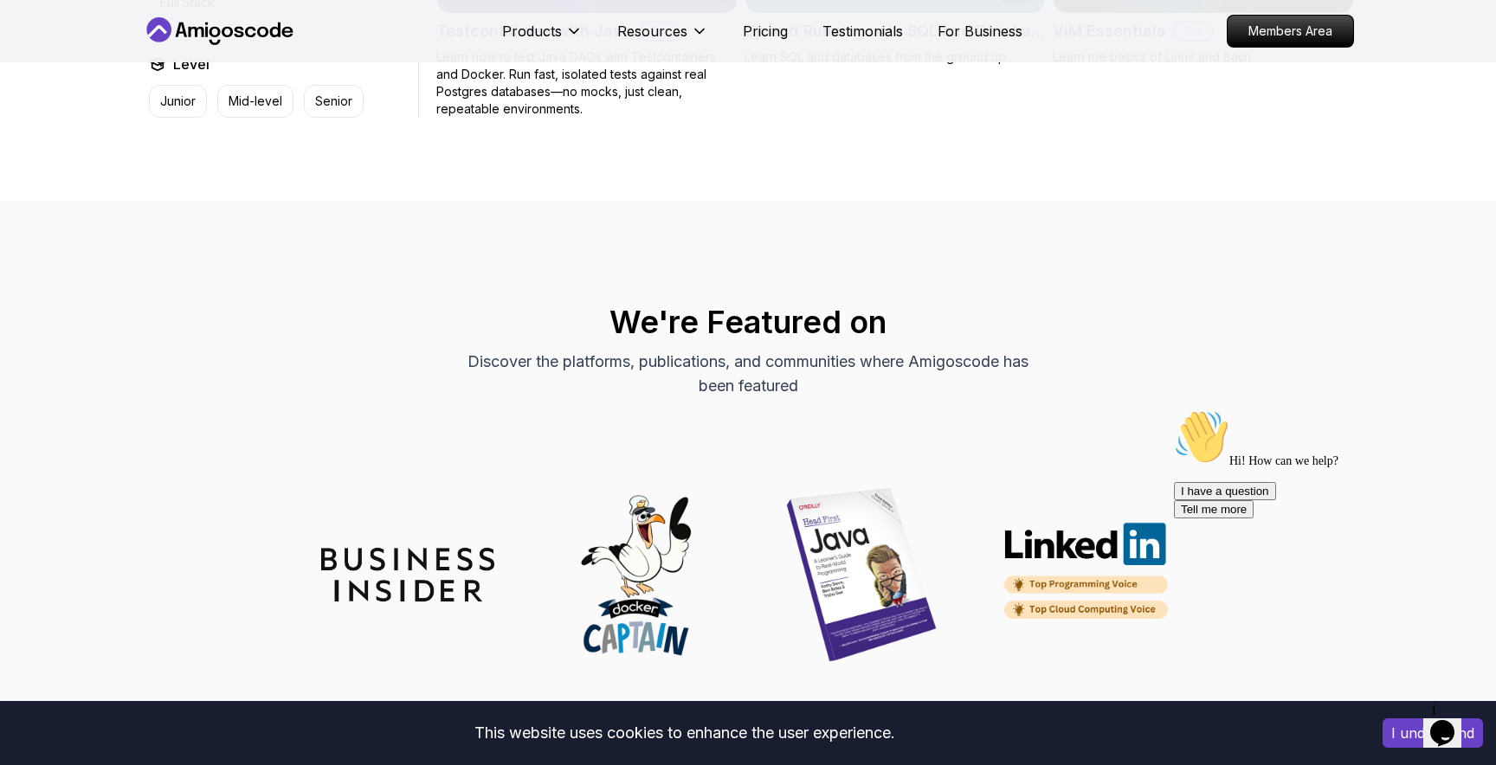
click at [843, 305] on h2 "We're Featured on" at bounding box center [748, 322] width 1212 height 35
drag, startPoint x: 887, startPoint y: 347, endPoint x: 909, endPoint y: 348, distance: 21.7
click at [909, 350] on p "Discover the platforms, publications, and communities where Amigoscode has been…" at bounding box center [748, 374] width 582 height 48
click at [917, 350] on p "Discover the platforms, publications, and communities where Amigoscode has been…" at bounding box center [748, 374] width 582 height 48
drag, startPoint x: 917, startPoint y: 346, endPoint x: 954, endPoint y: 348, distance: 36.4
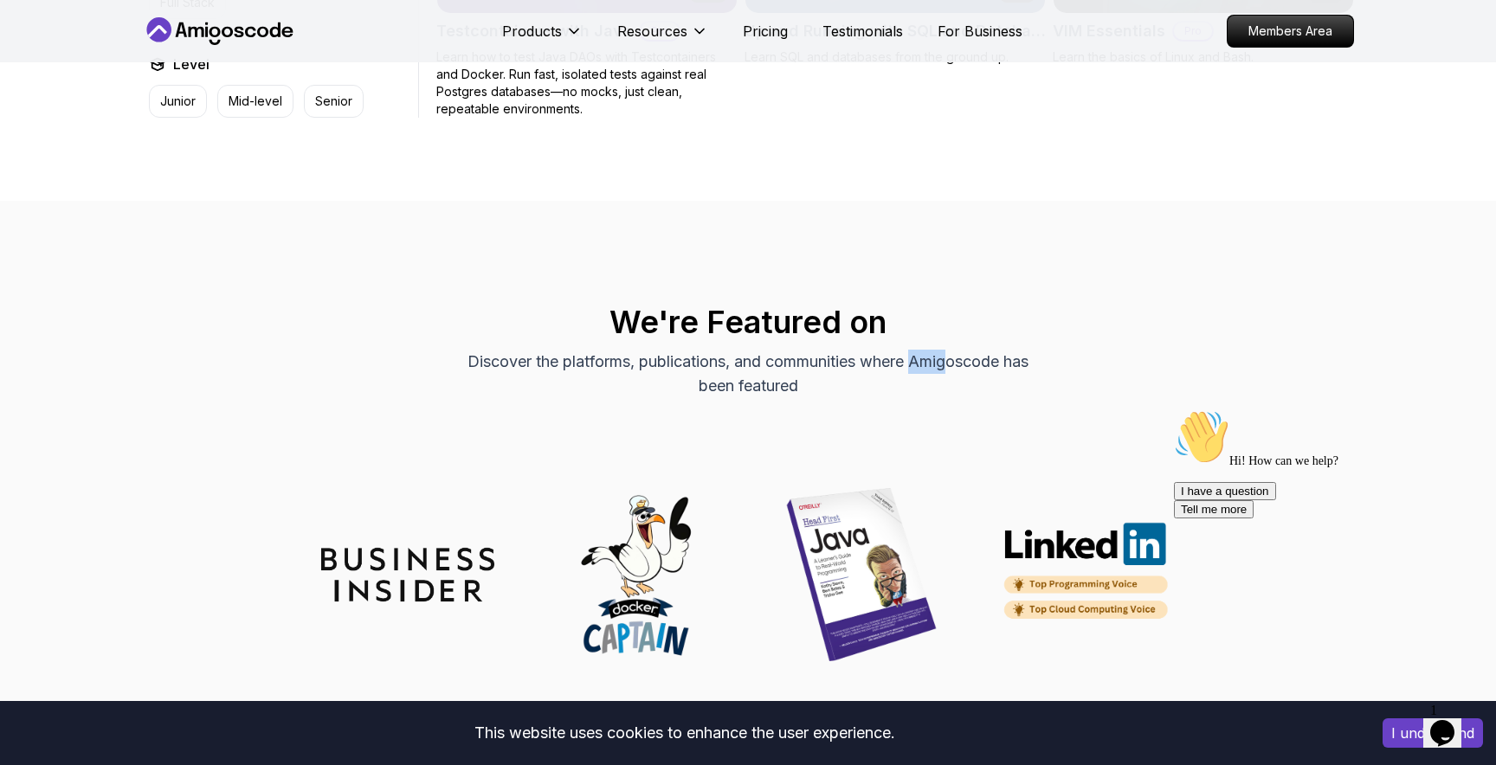
click at [954, 350] on p "Discover the platforms, publications, and communities where Amigoscode has been…" at bounding box center [748, 374] width 582 height 48
click at [960, 359] on p "Discover the platforms, publications, and communities where Amigoscode has been…" at bounding box center [748, 374] width 582 height 48
click at [1174, 409] on icon "Chat attention grabber" at bounding box center [1174, 409] width 0 height 0
click at [975, 351] on p "Discover the platforms, publications, and communities where Amigoscode has been…" at bounding box center [748, 374] width 582 height 48
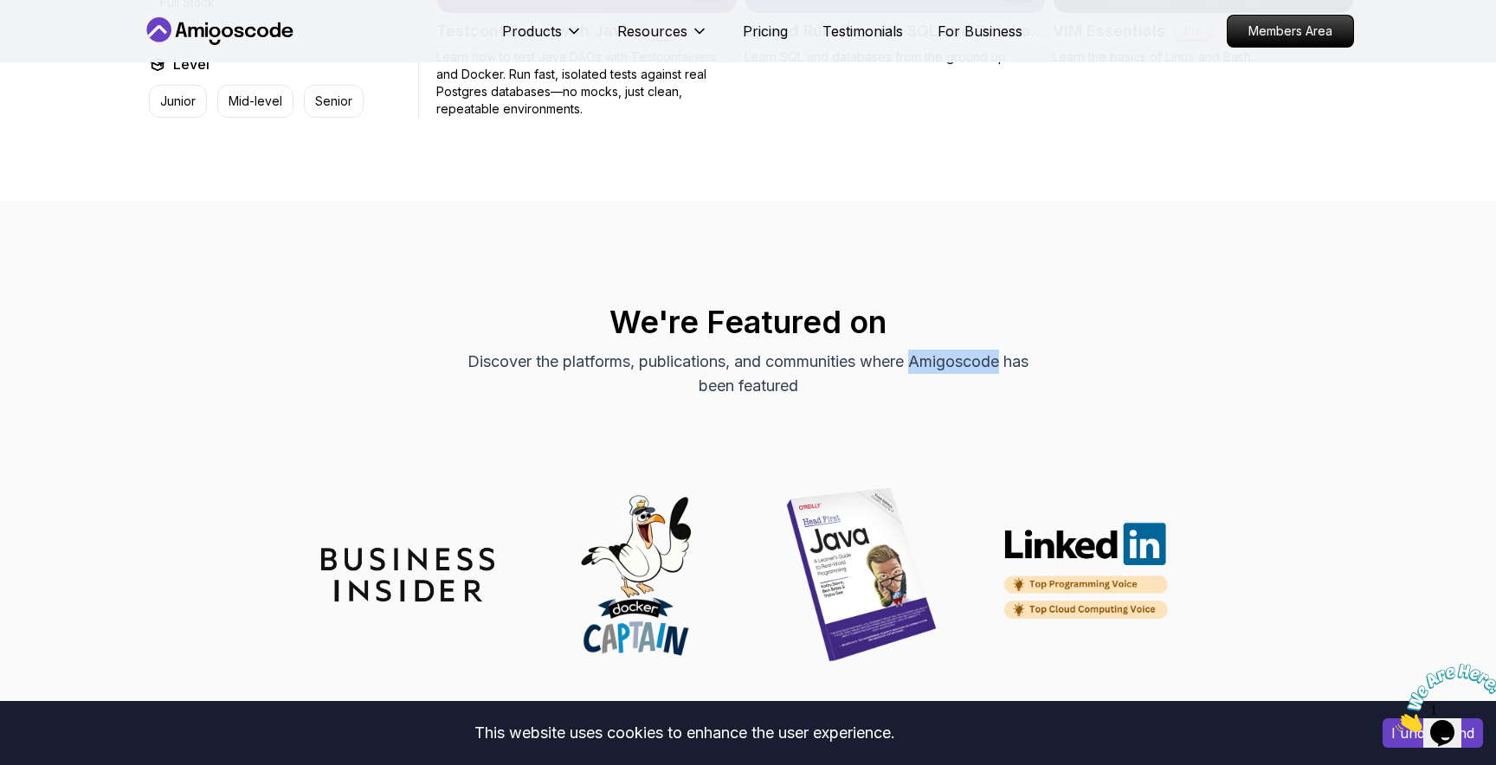
click at [888, 350] on p "Discover the platforms, publications, and communities where Amigoscode has been…" at bounding box center [748, 374] width 582 height 48
click at [821, 350] on p "Discover the platforms, publications, and communities where Amigoscode has been…" at bounding box center [748, 374] width 582 height 48
click at [801, 306] on h2 "We're Featured on" at bounding box center [748, 322] width 1212 height 35
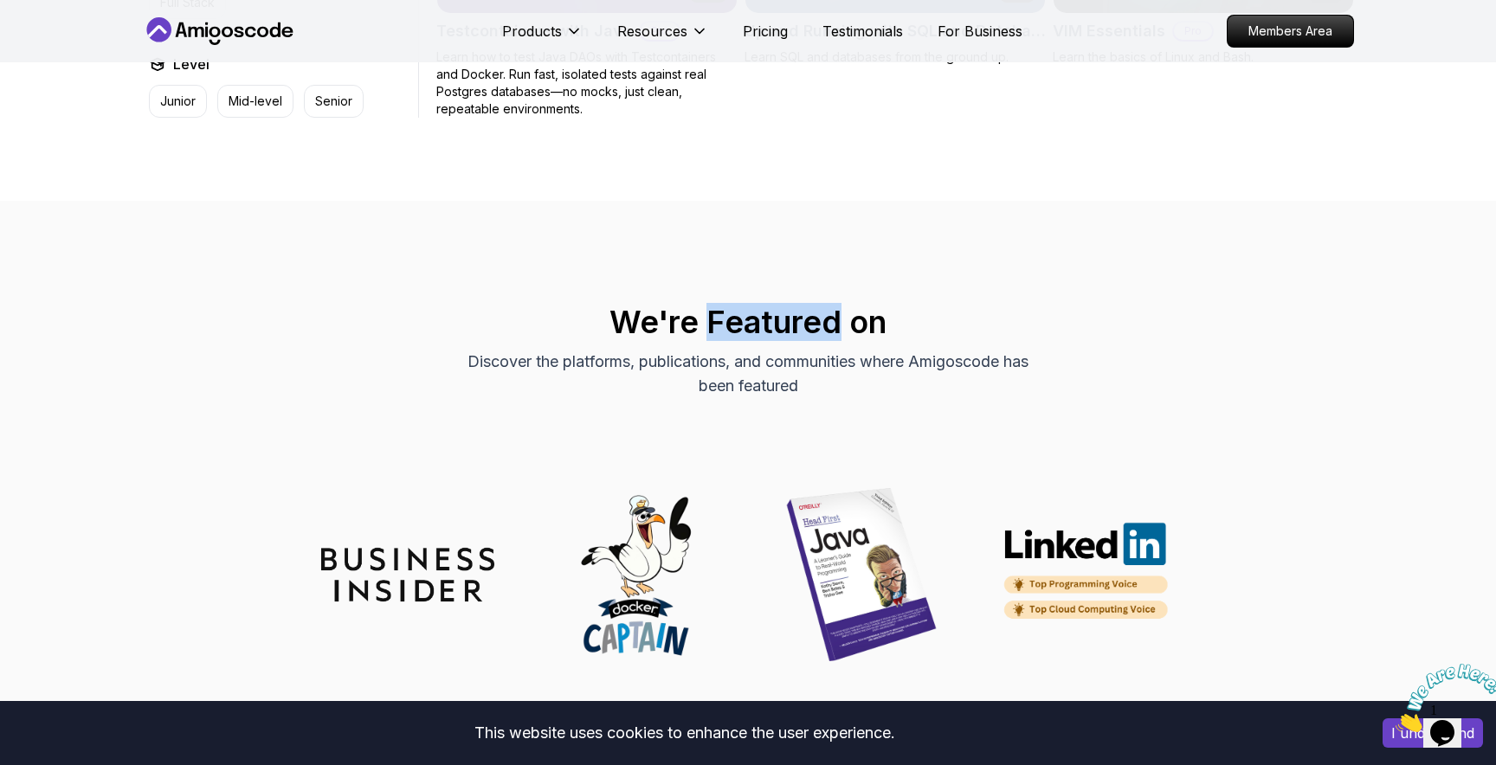
click at [801, 306] on h2 "We're Featured on" at bounding box center [748, 322] width 1212 height 35
click at [680, 305] on h2 "We're Featured on" at bounding box center [748, 322] width 1212 height 35
click at [630, 305] on h2 "We're Featured on" at bounding box center [748, 322] width 1212 height 35
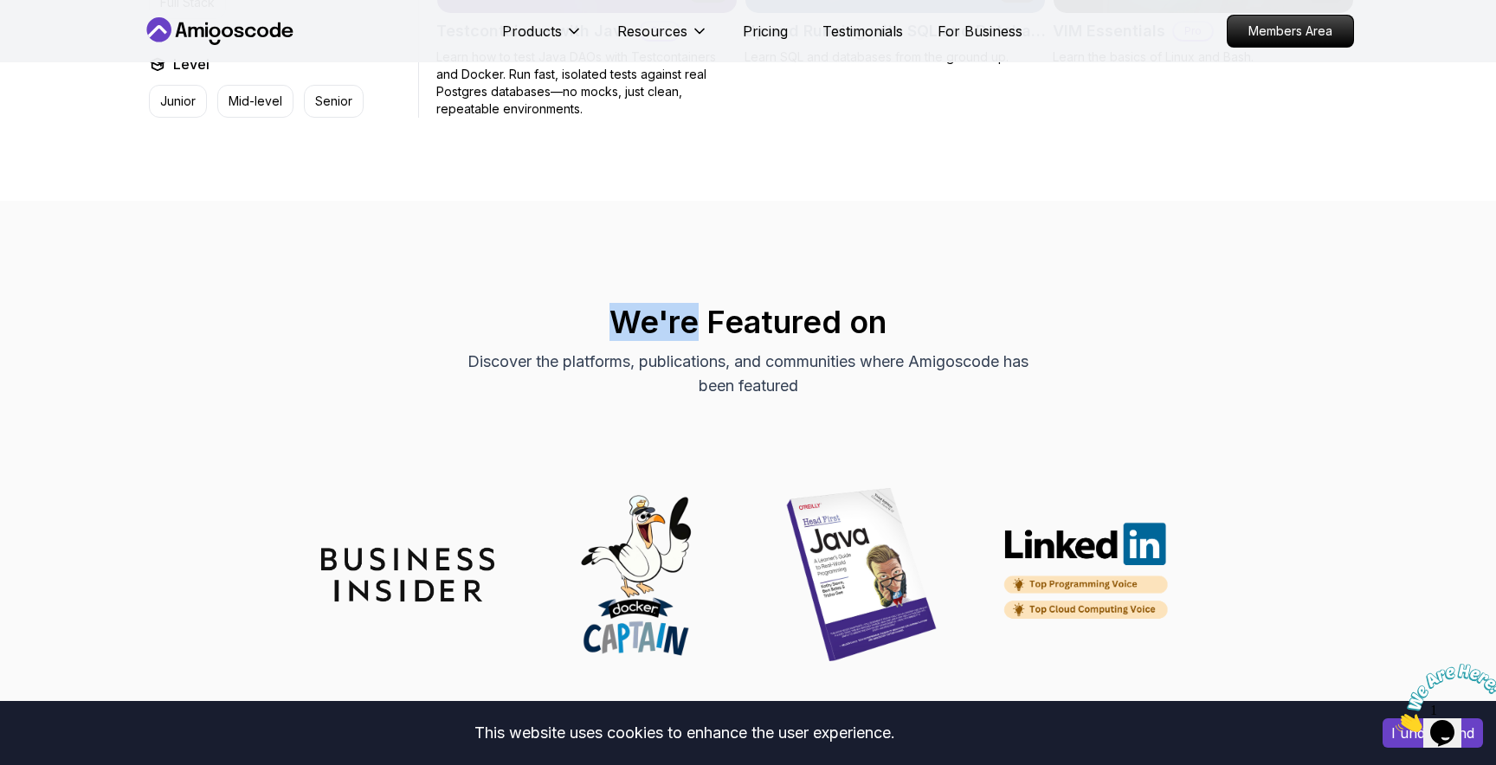
click at [653, 305] on h2 "We're Featured on" at bounding box center [748, 322] width 1212 height 35
drag, startPoint x: 661, startPoint y: 299, endPoint x: 619, endPoint y: 309, distance: 43.5
click at [619, 309] on h2 "We're Featured on" at bounding box center [748, 322] width 1212 height 35
click at [119, 245] on div "We're Featured on Discover the platforms, publications, and communities where A…" at bounding box center [748, 473] width 1496 height 544
